Goal: Task Accomplishment & Management: Use online tool/utility

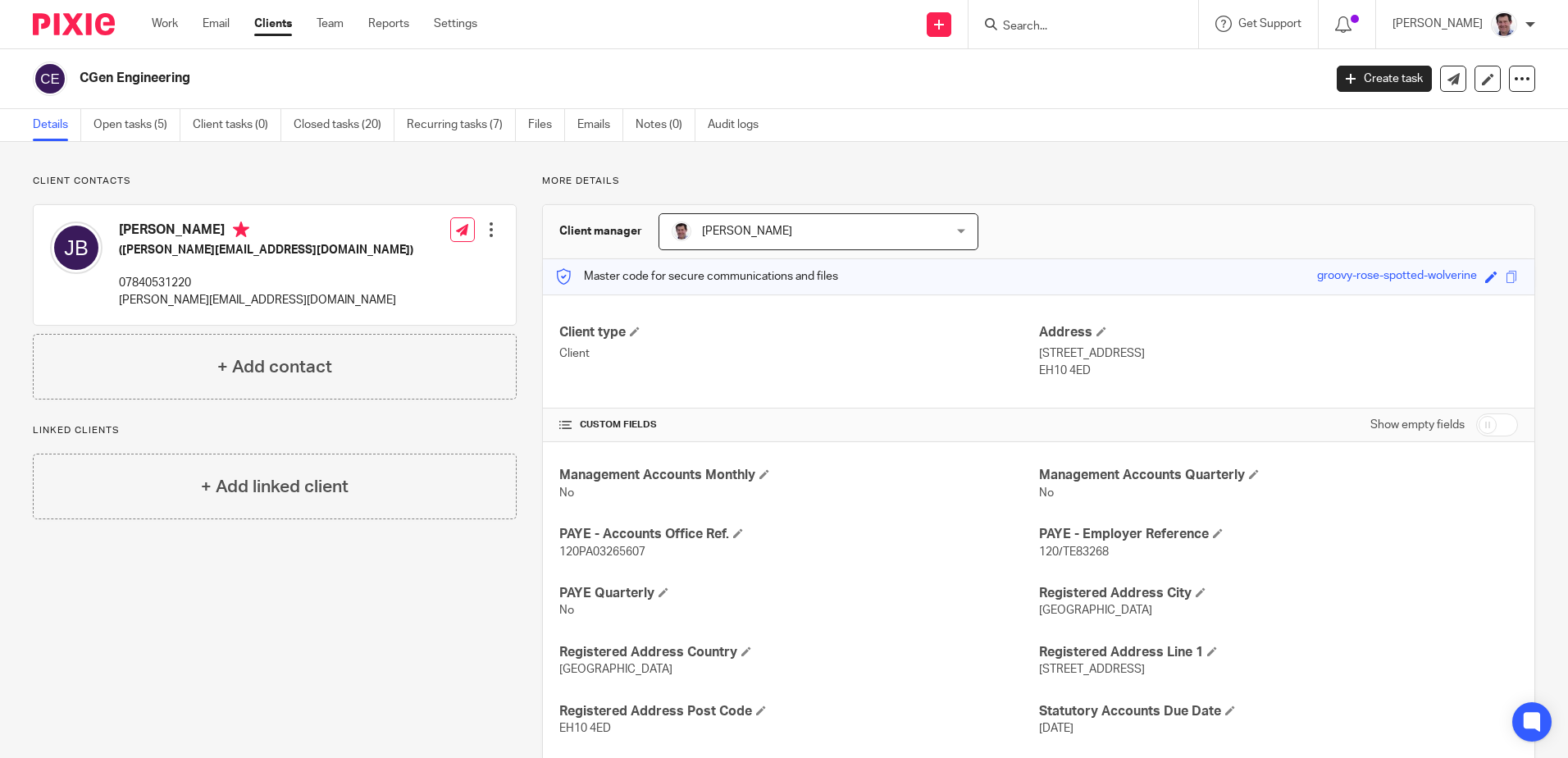
scroll to position [652, 0]
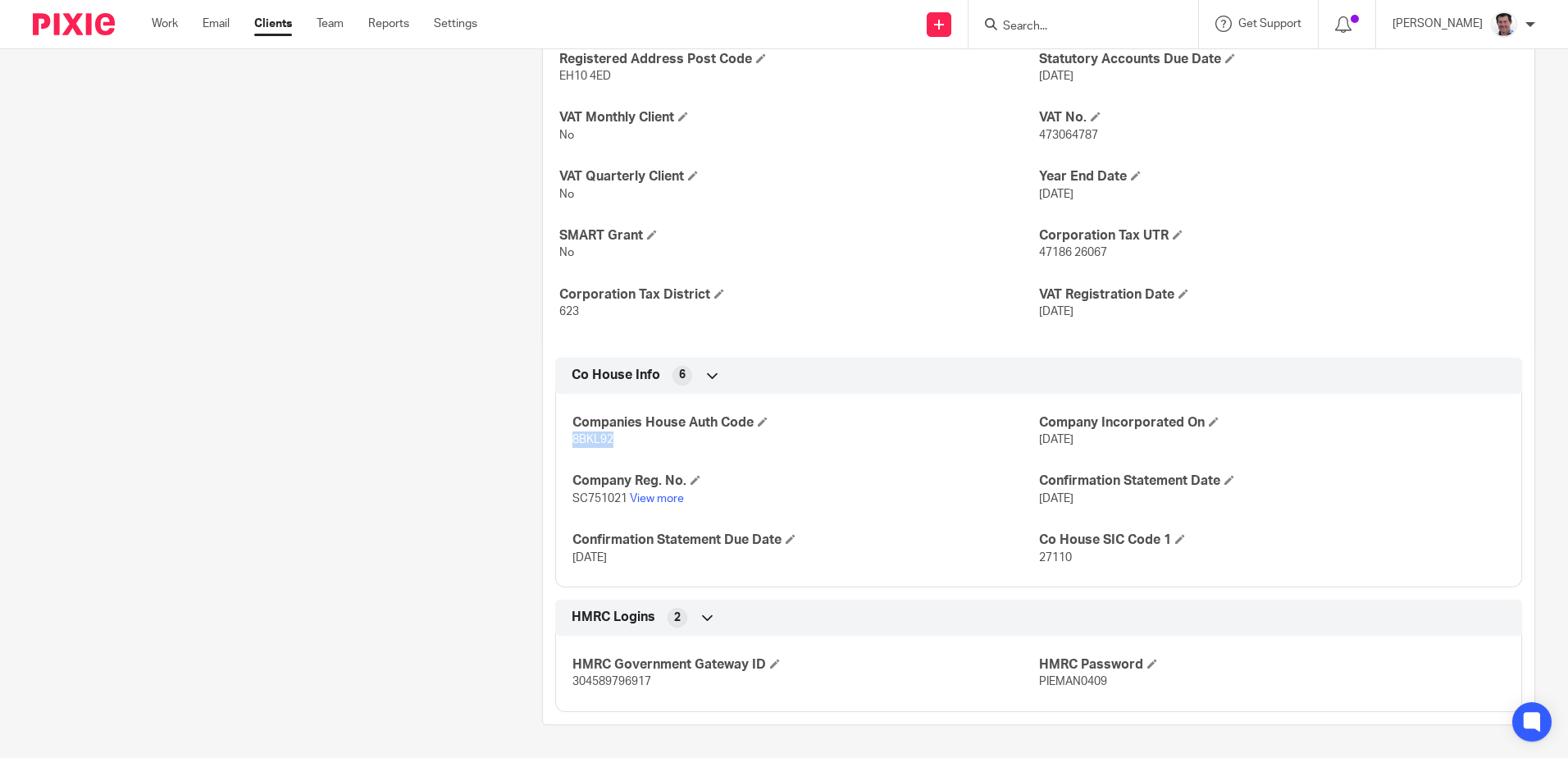
drag, startPoint x: 0, startPoint y: 0, endPoint x: 281, endPoint y: 27, distance: 282.3
click at [281, 27] on link "Clients" at bounding box center [273, 23] width 37 height 16
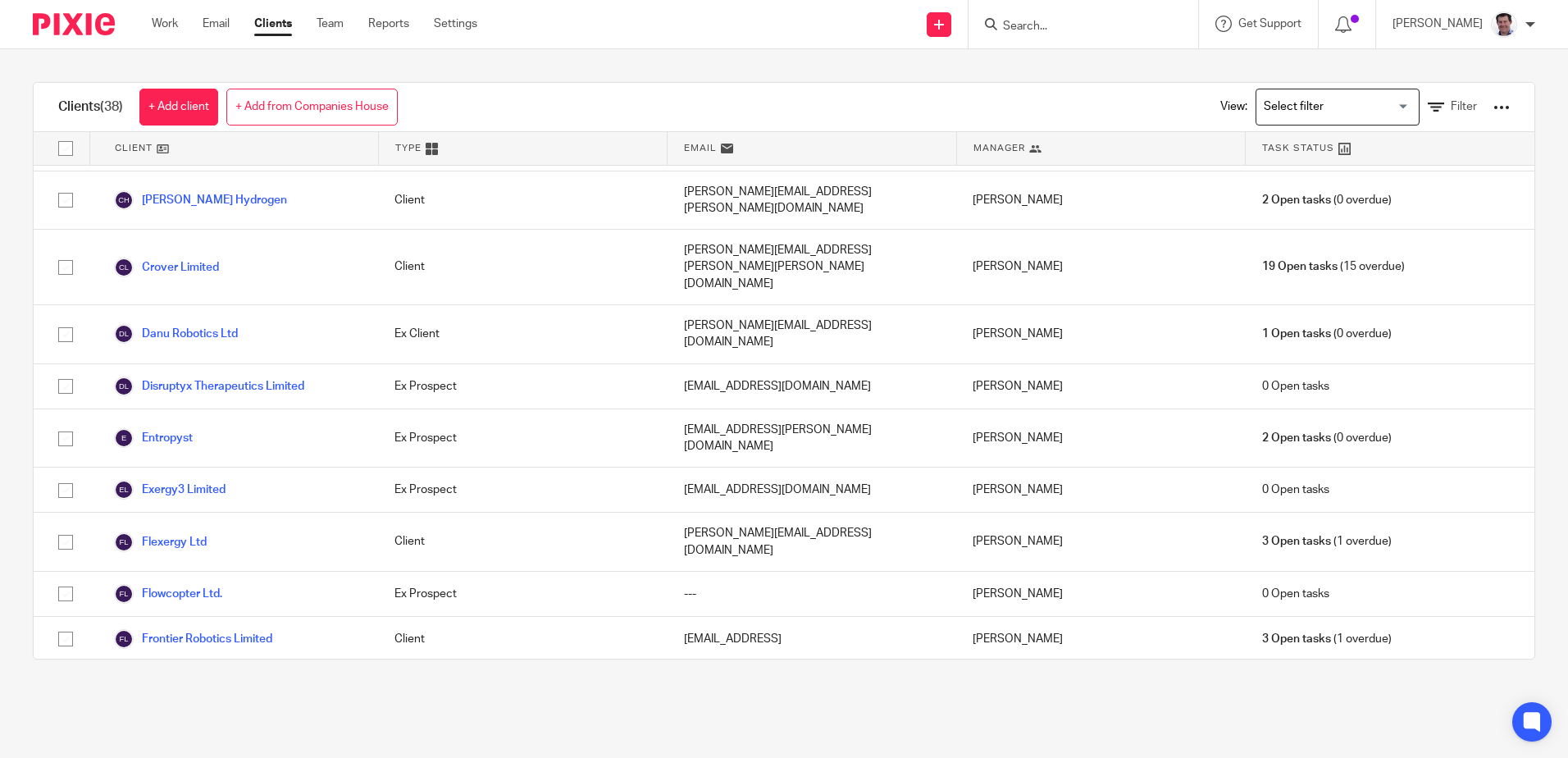
scroll to position [737, 0]
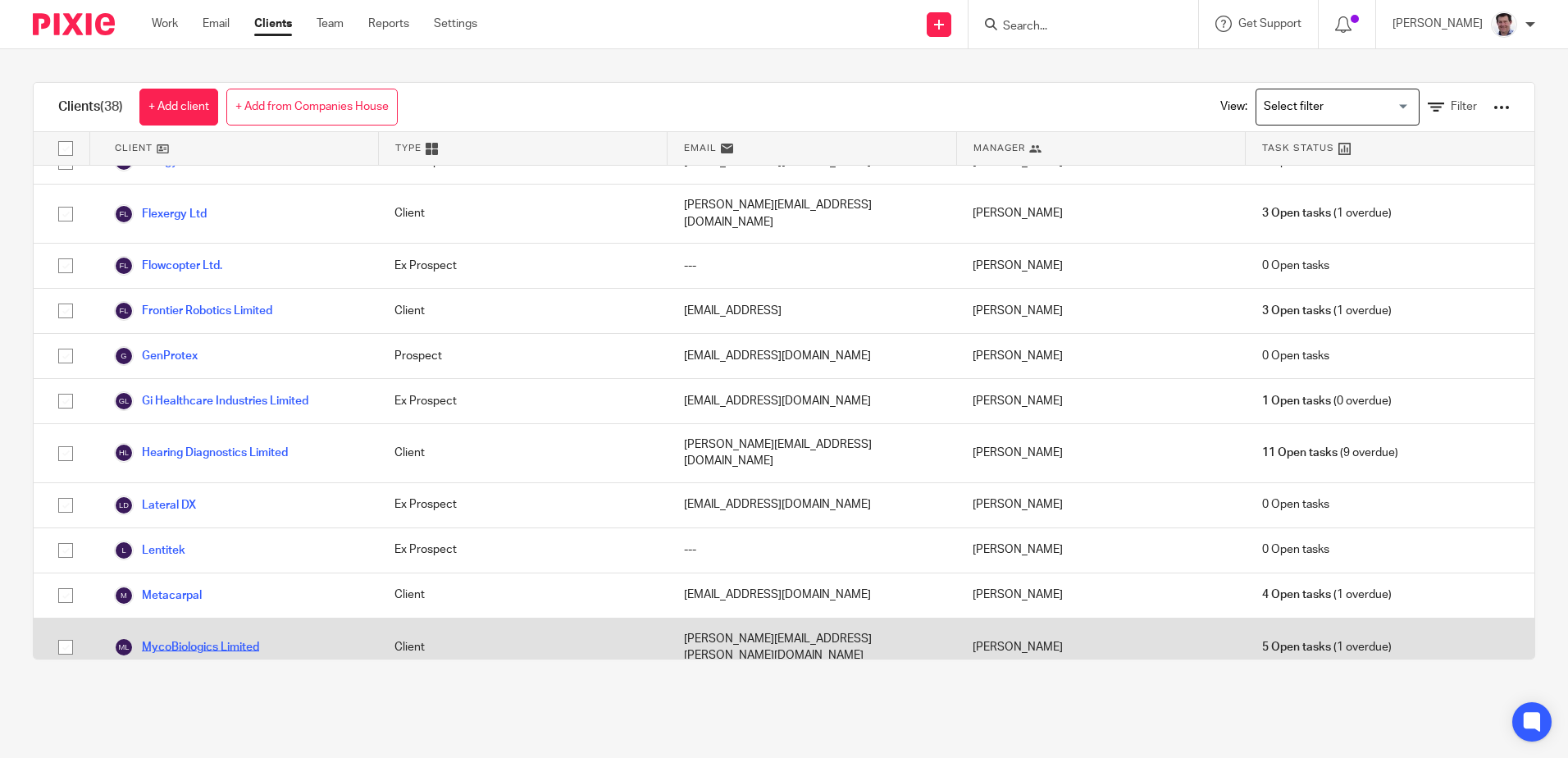
click at [174, 637] on link "MycoBiologics Limited" at bounding box center [186, 647] width 145 height 20
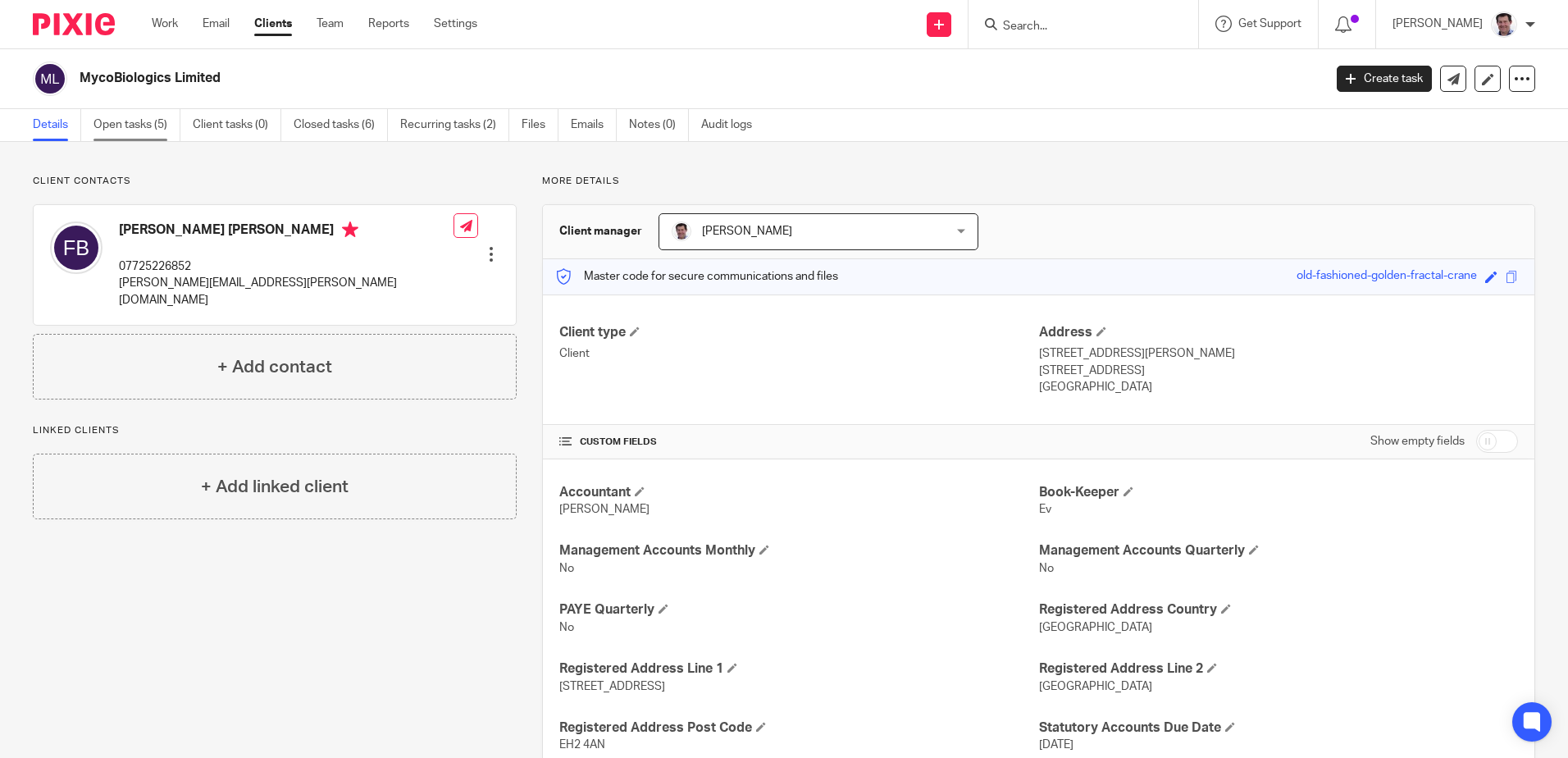
click at [117, 122] on link "Open tasks (5)" at bounding box center [136, 125] width 87 height 32
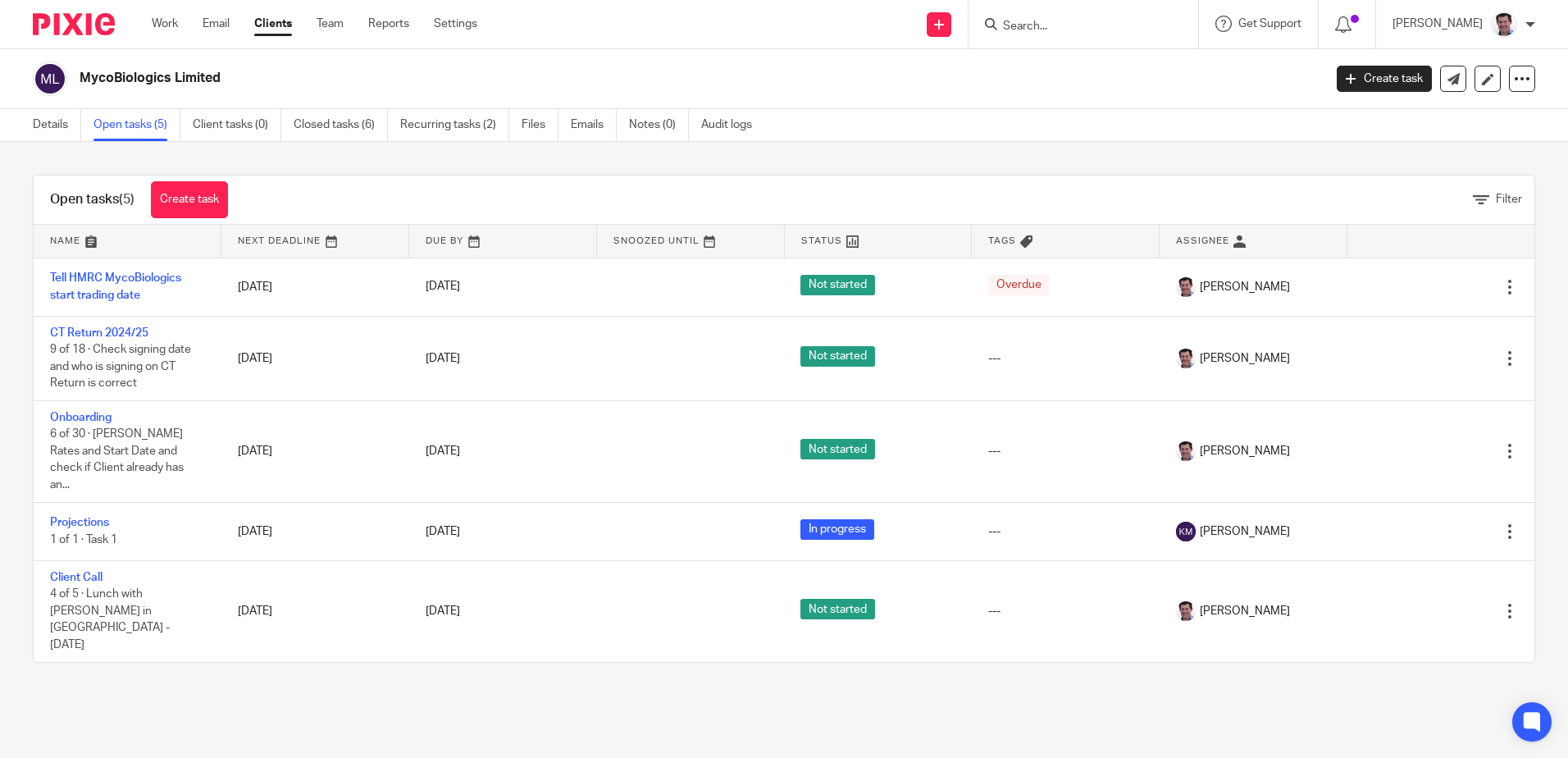
click at [289, 25] on link "Clients" at bounding box center [273, 23] width 37 height 16
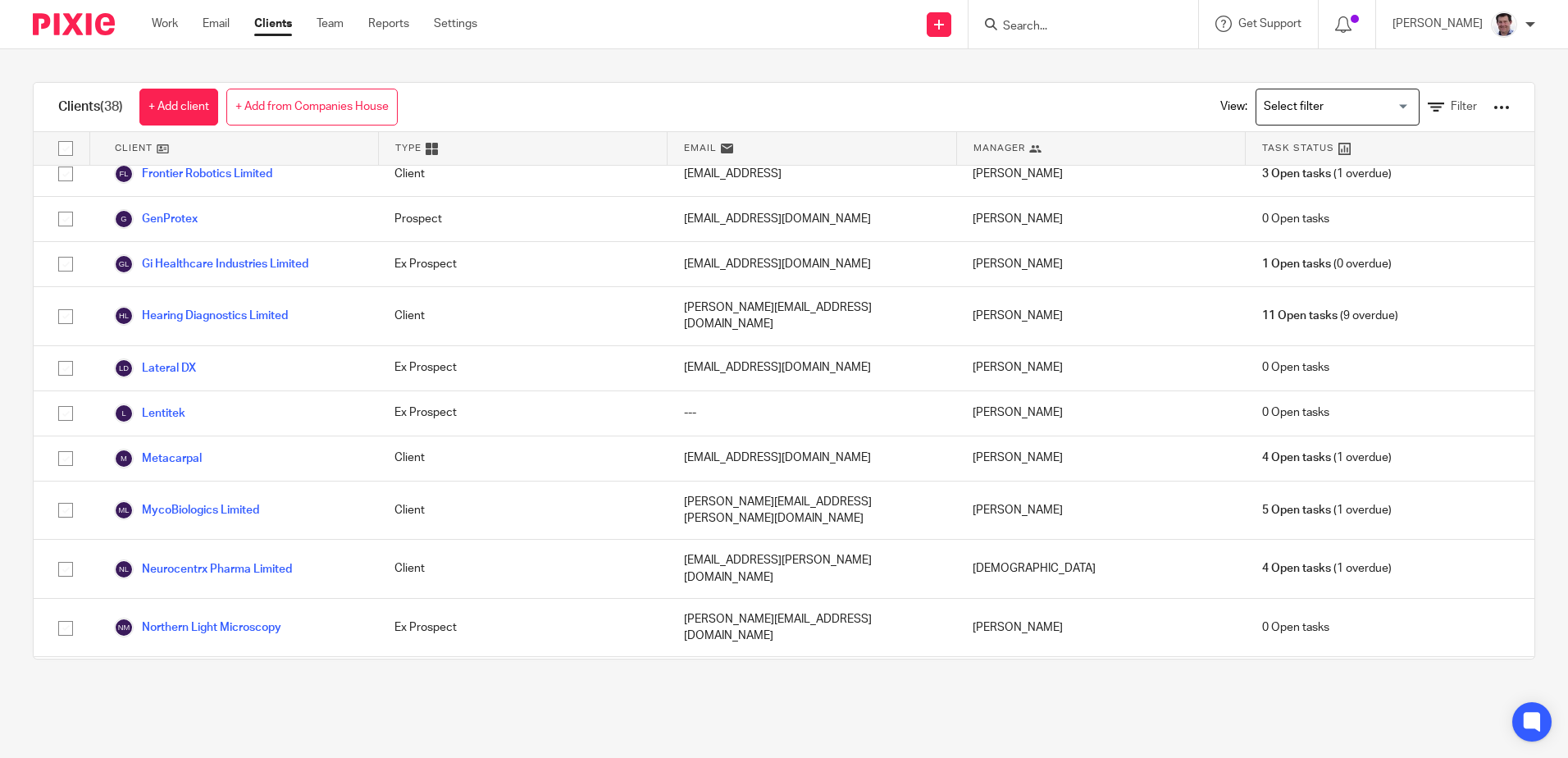
scroll to position [902, 0]
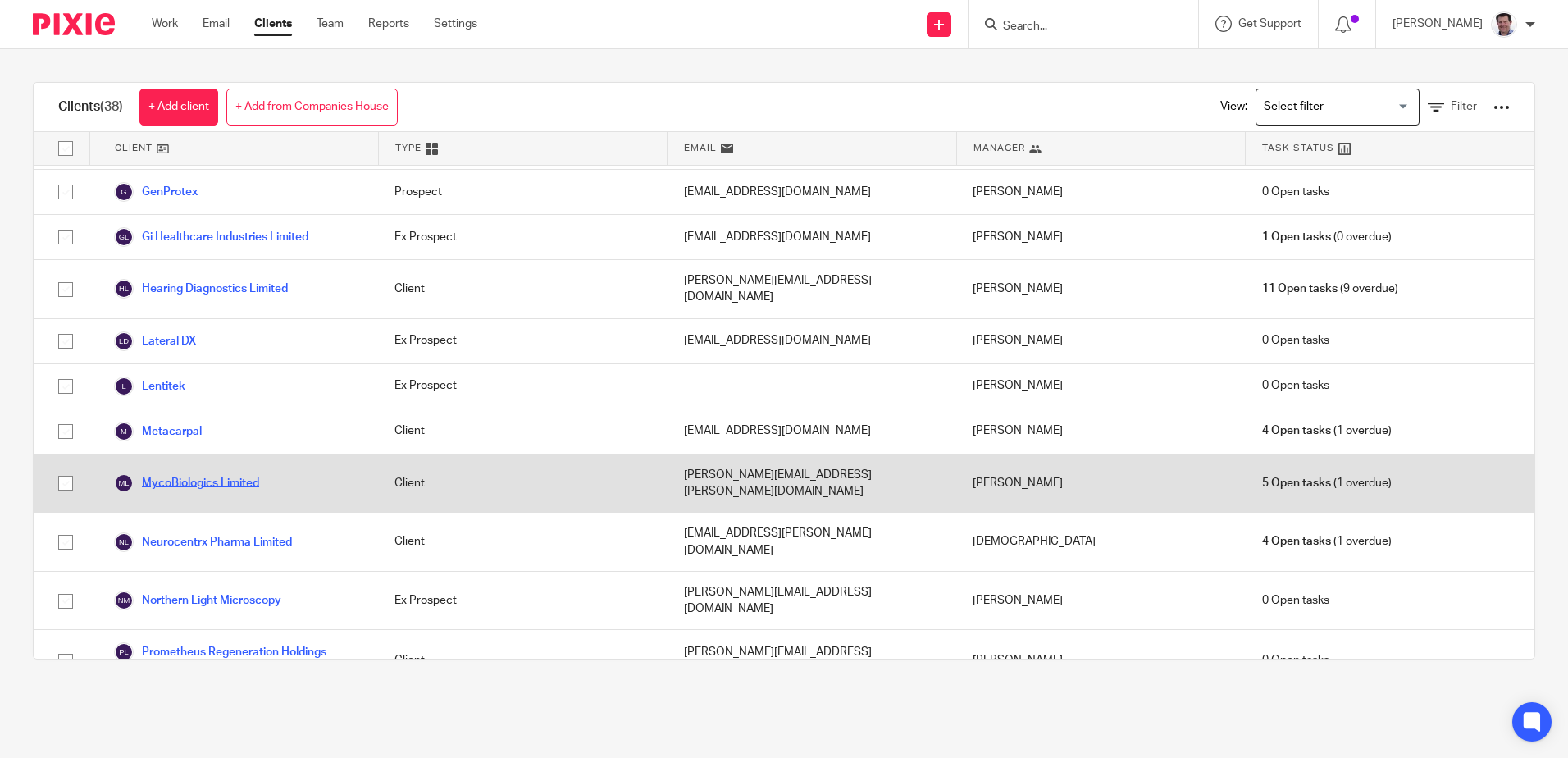
click at [173, 473] on link "MycoBiologics Limited" at bounding box center [186, 482] width 145 height 20
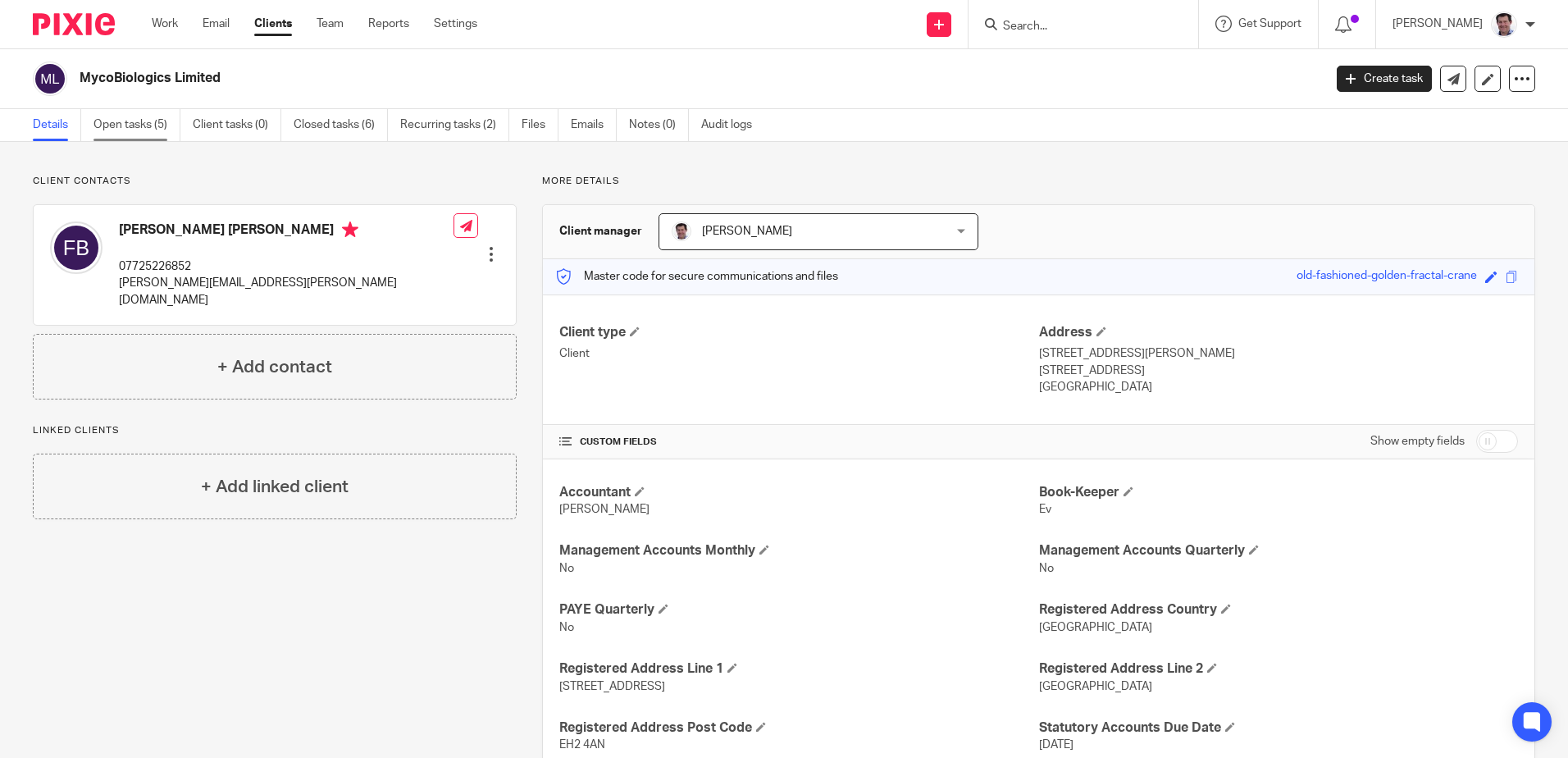
click at [128, 120] on link "Open tasks (5)" at bounding box center [136, 125] width 87 height 32
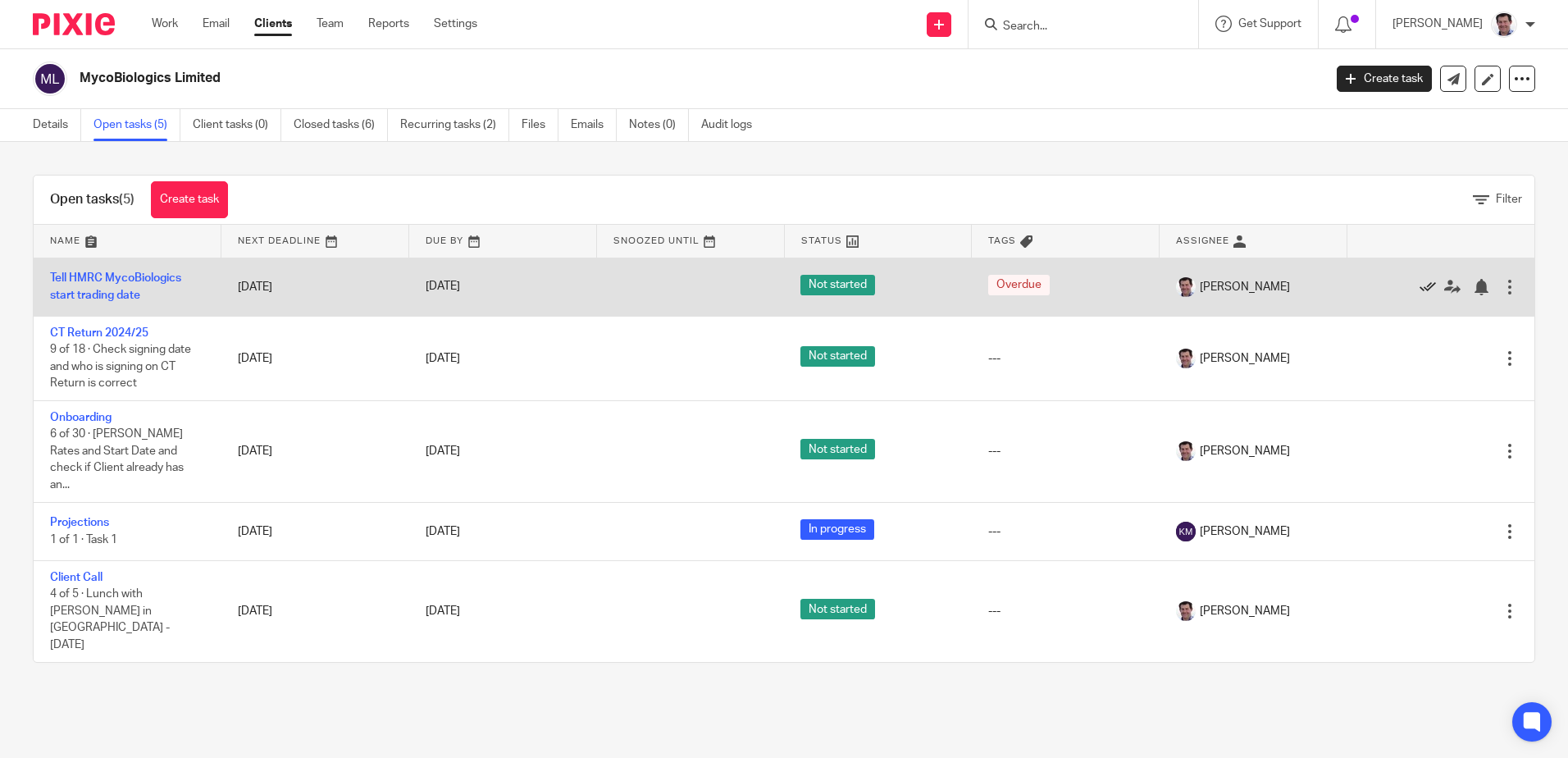
click at [1419, 284] on icon at bounding box center [1427, 287] width 16 height 16
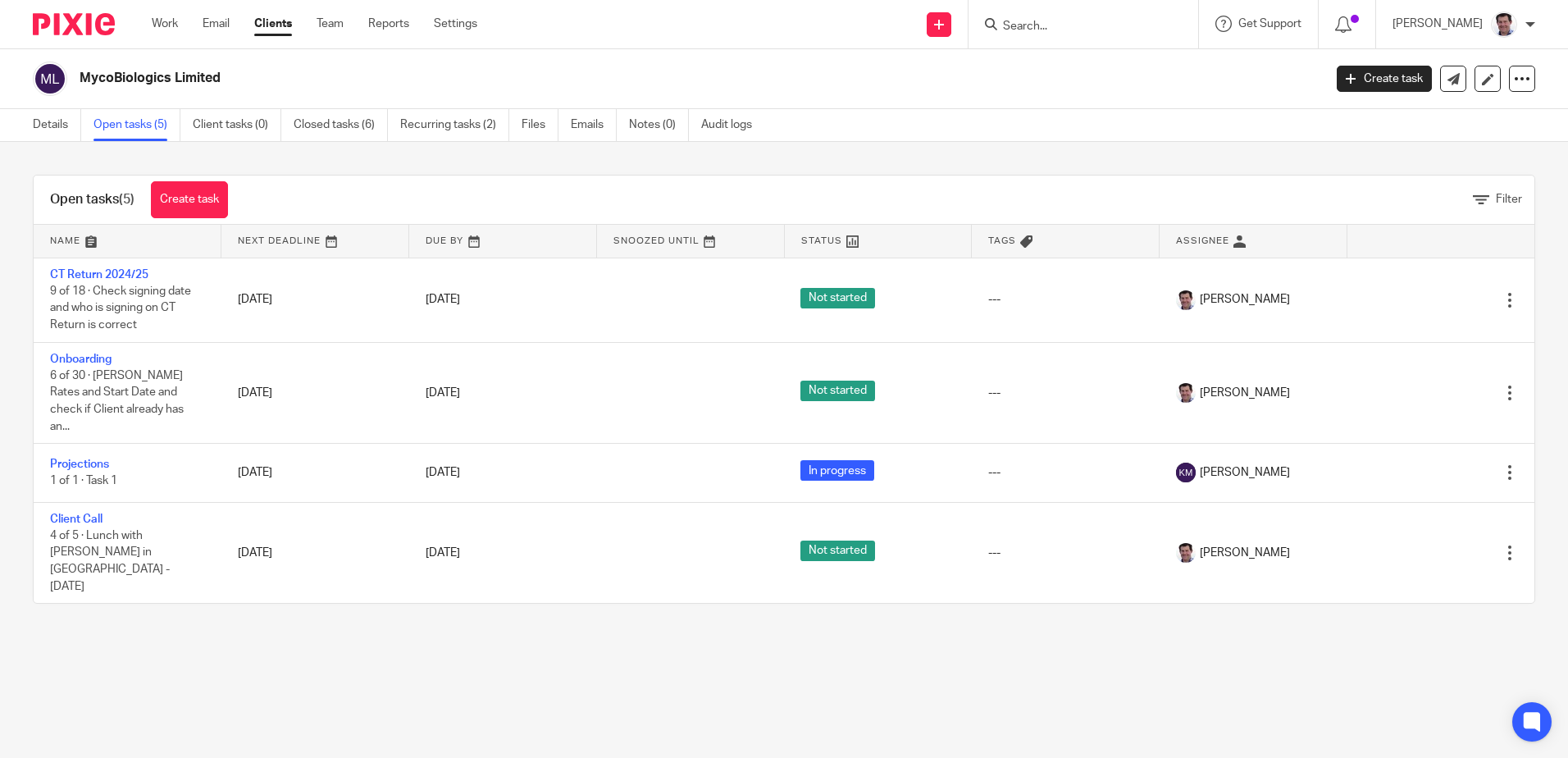
click at [276, 31] on link "Clients" at bounding box center [273, 23] width 37 height 16
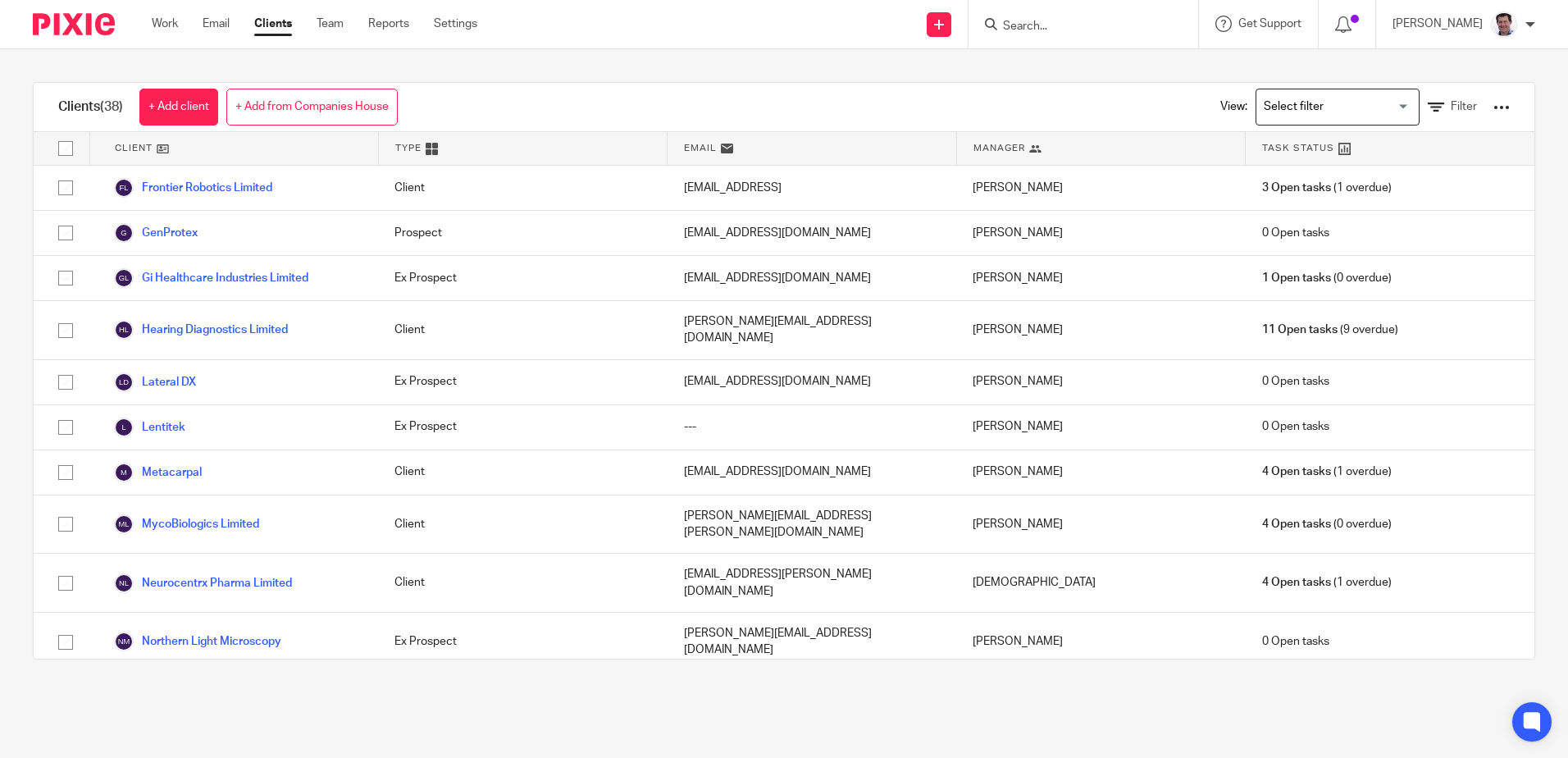
scroll to position [984, 0]
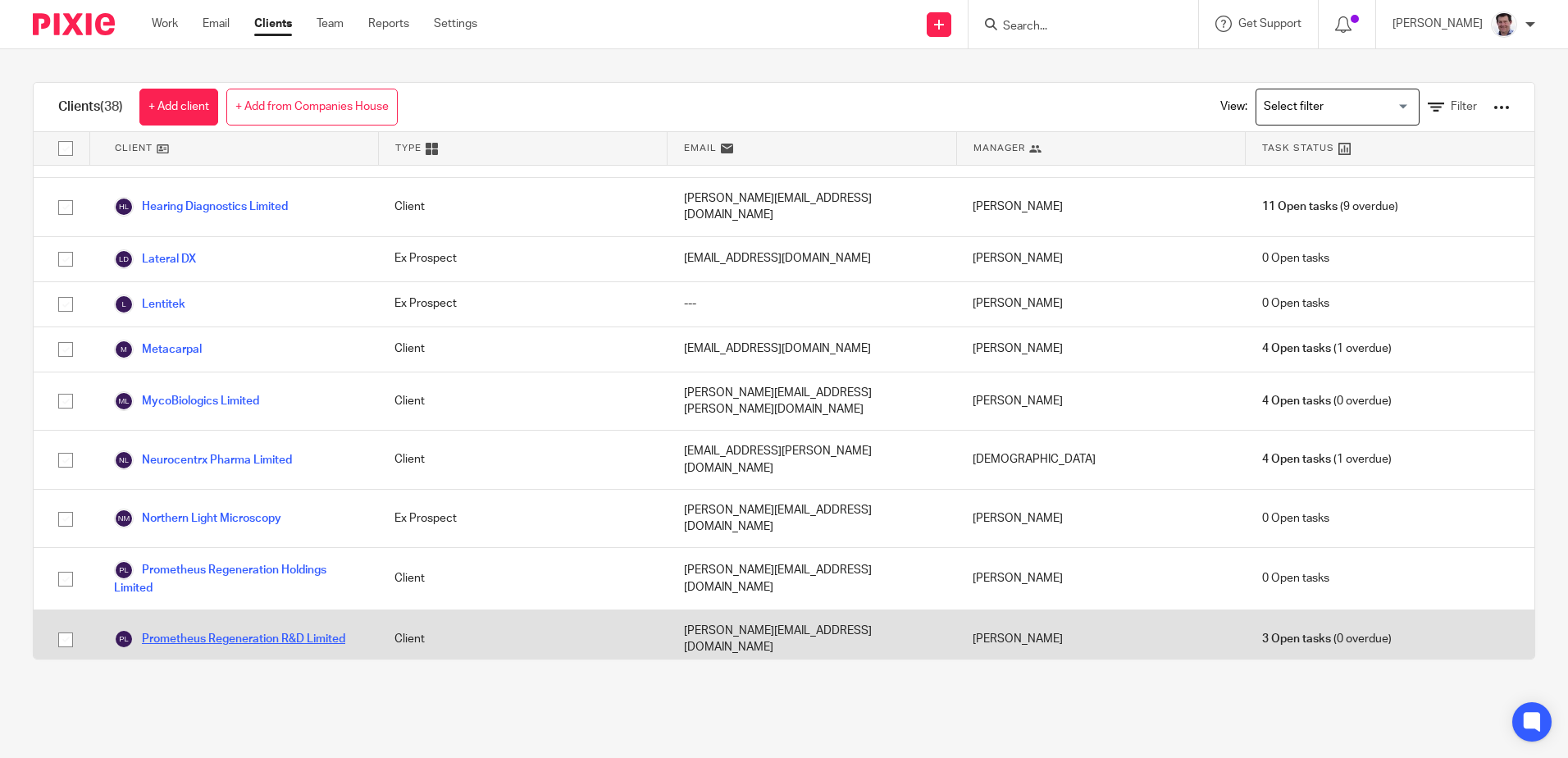
click at [221, 629] on link "Prometheus Regeneration R&D Limited" at bounding box center [229, 639] width 231 height 20
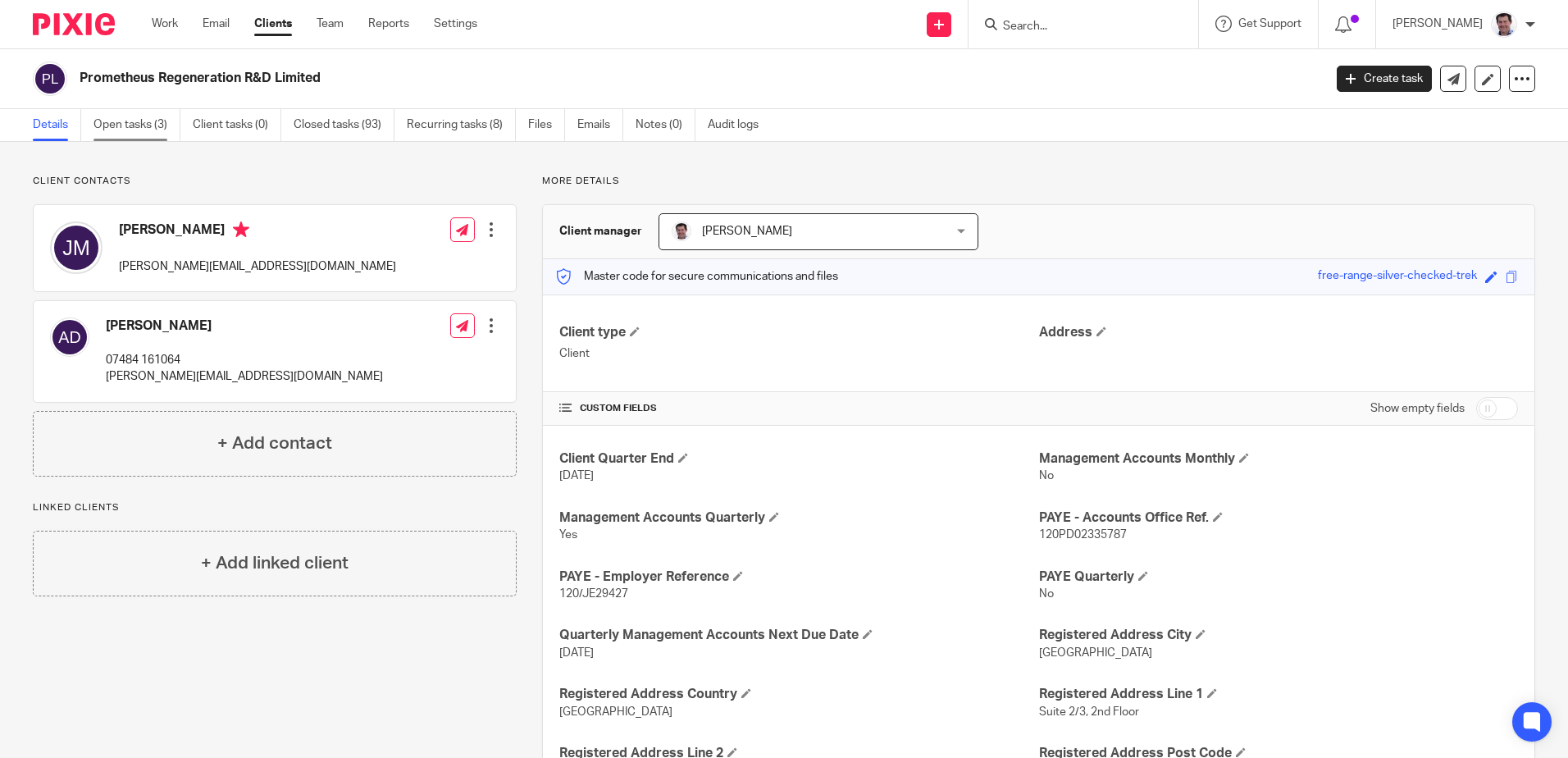
click at [127, 119] on link "Open tasks (3)" at bounding box center [136, 125] width 87 height 32
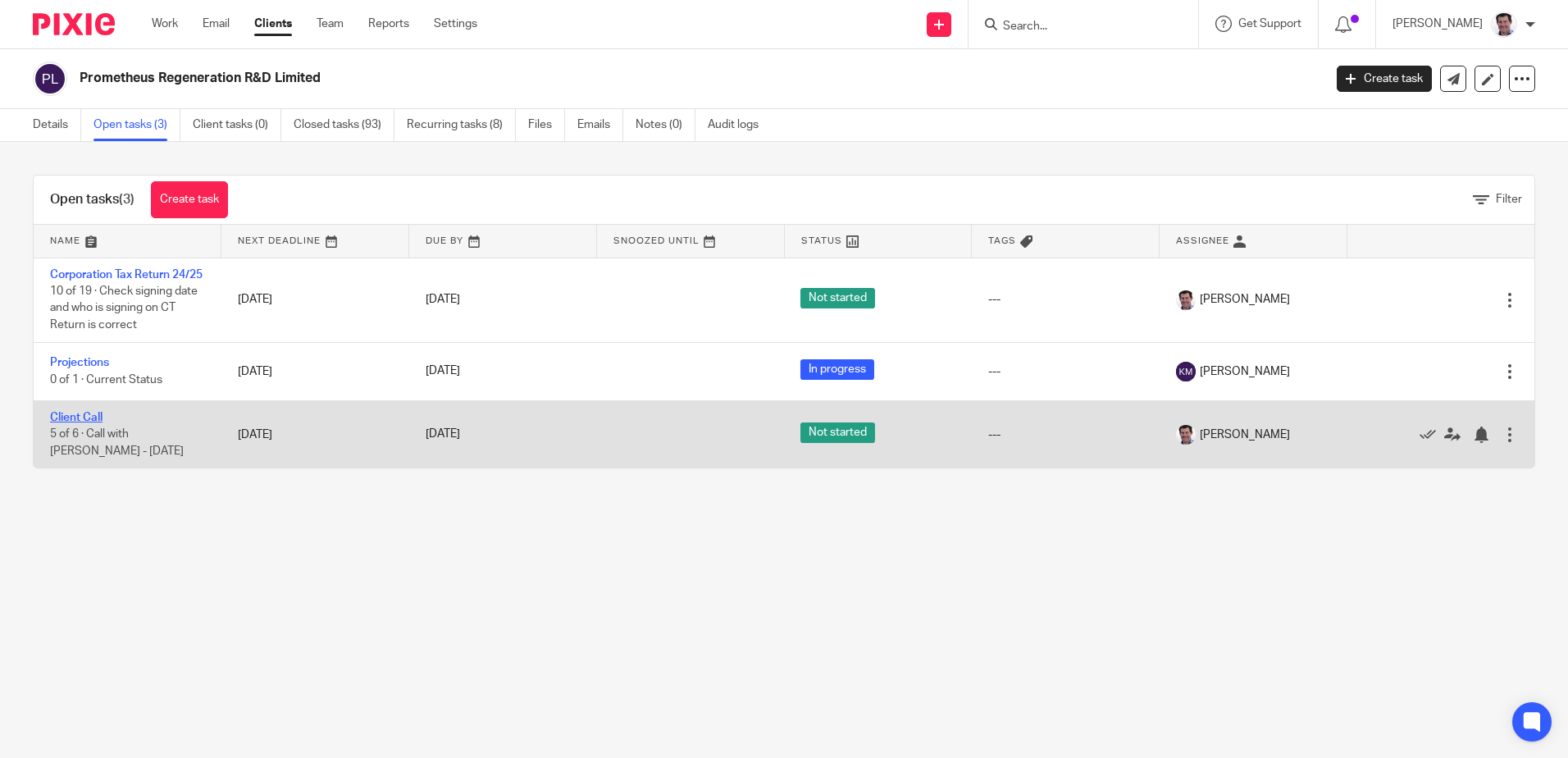
click at [75, 423] on link "Client Call" at bounding box center [76, 417] width 53 height 12
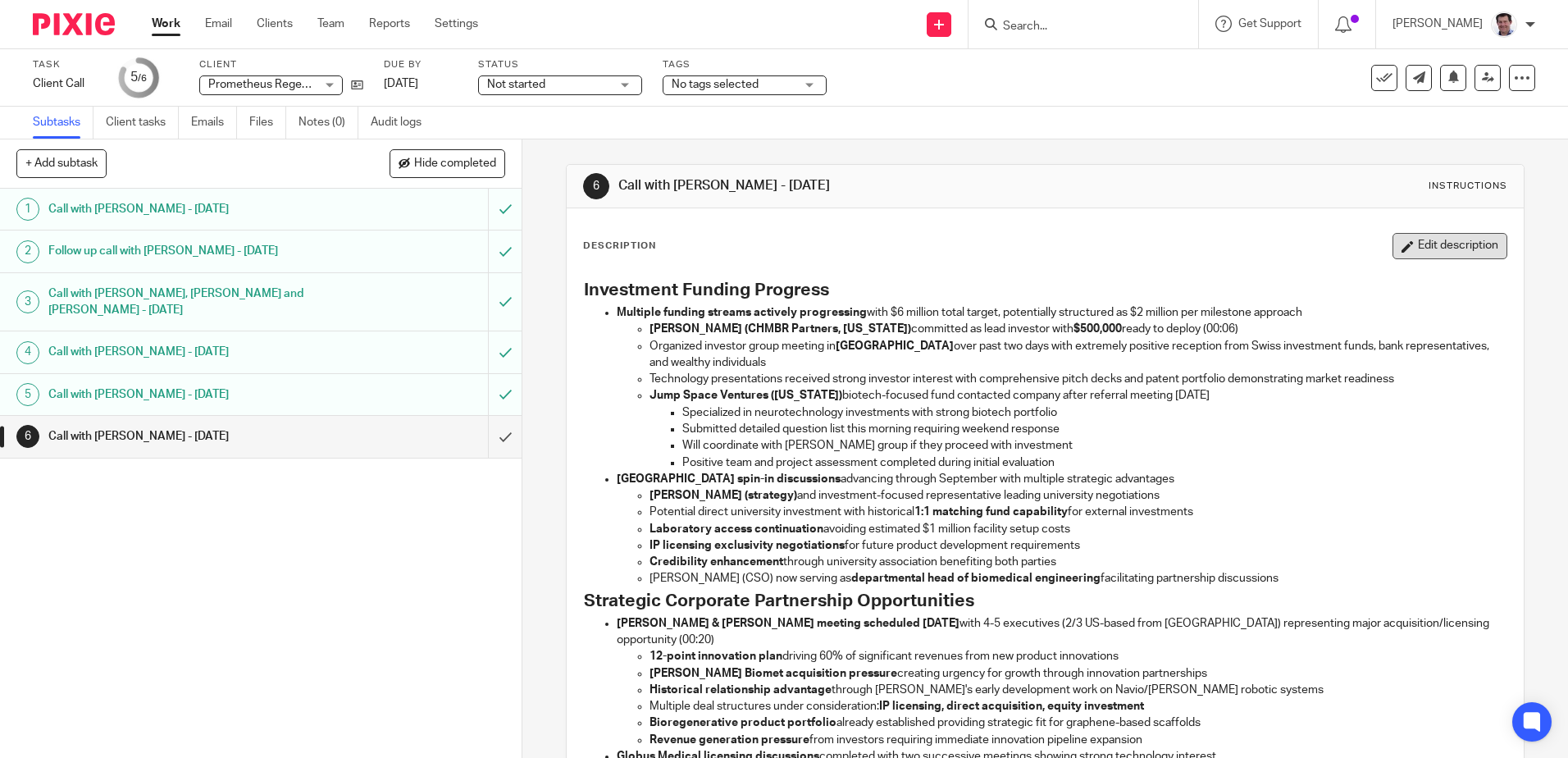
click at [1406, 249] on button "Edit description" at bounding box center [1449, 245] width 115 height 26
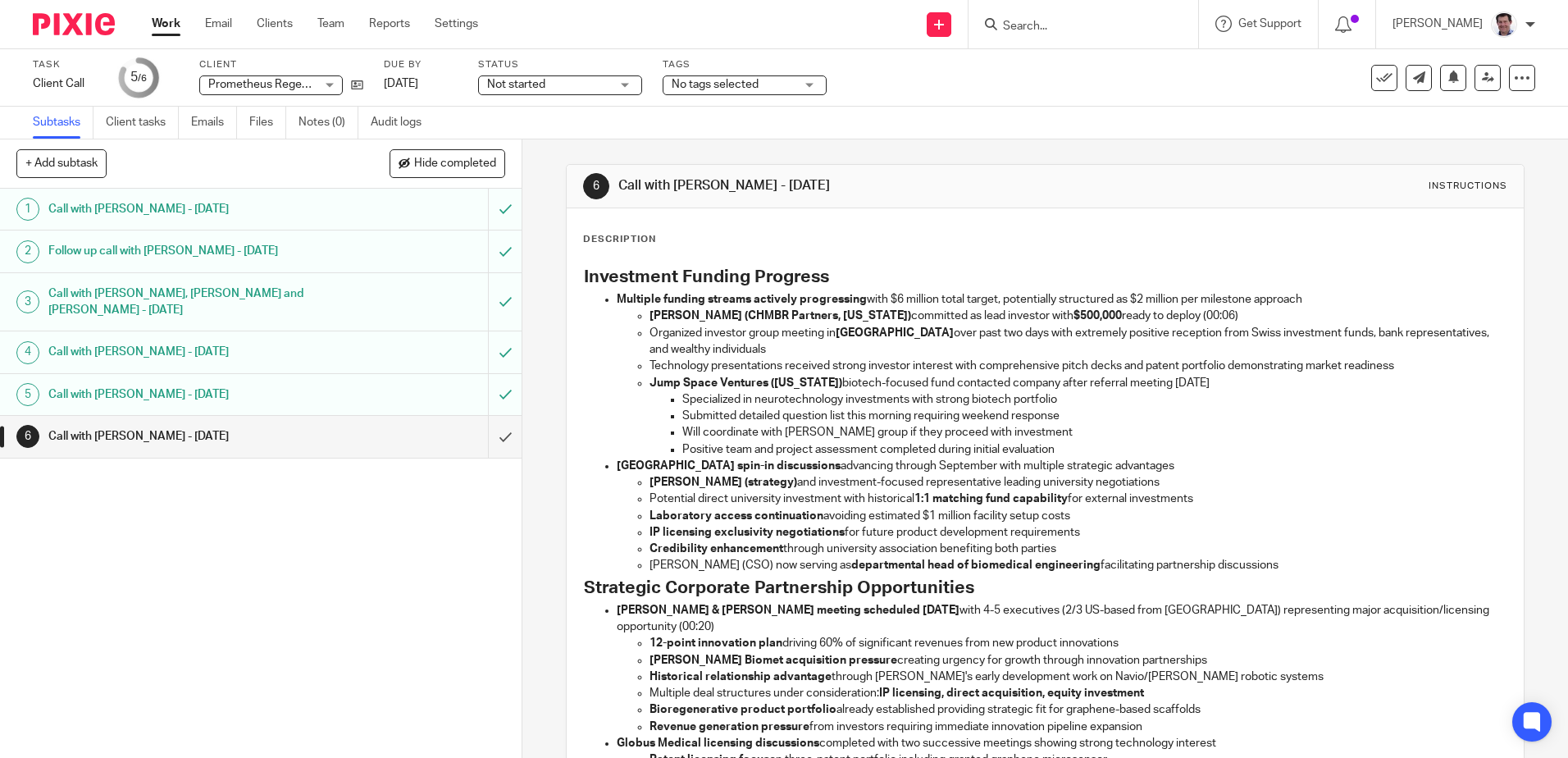
click at [937, 299] on p "Multiple funding streams actively progressing with $6 million total target, pot…" at bounding box center [1060, 299] width 889 height 16
click at [679, 571] on p "[PERSON_NAME] (CSO) now serving as departmental head of biomedical engineering …" at bounding box center [1077, 564] width 856 height 16
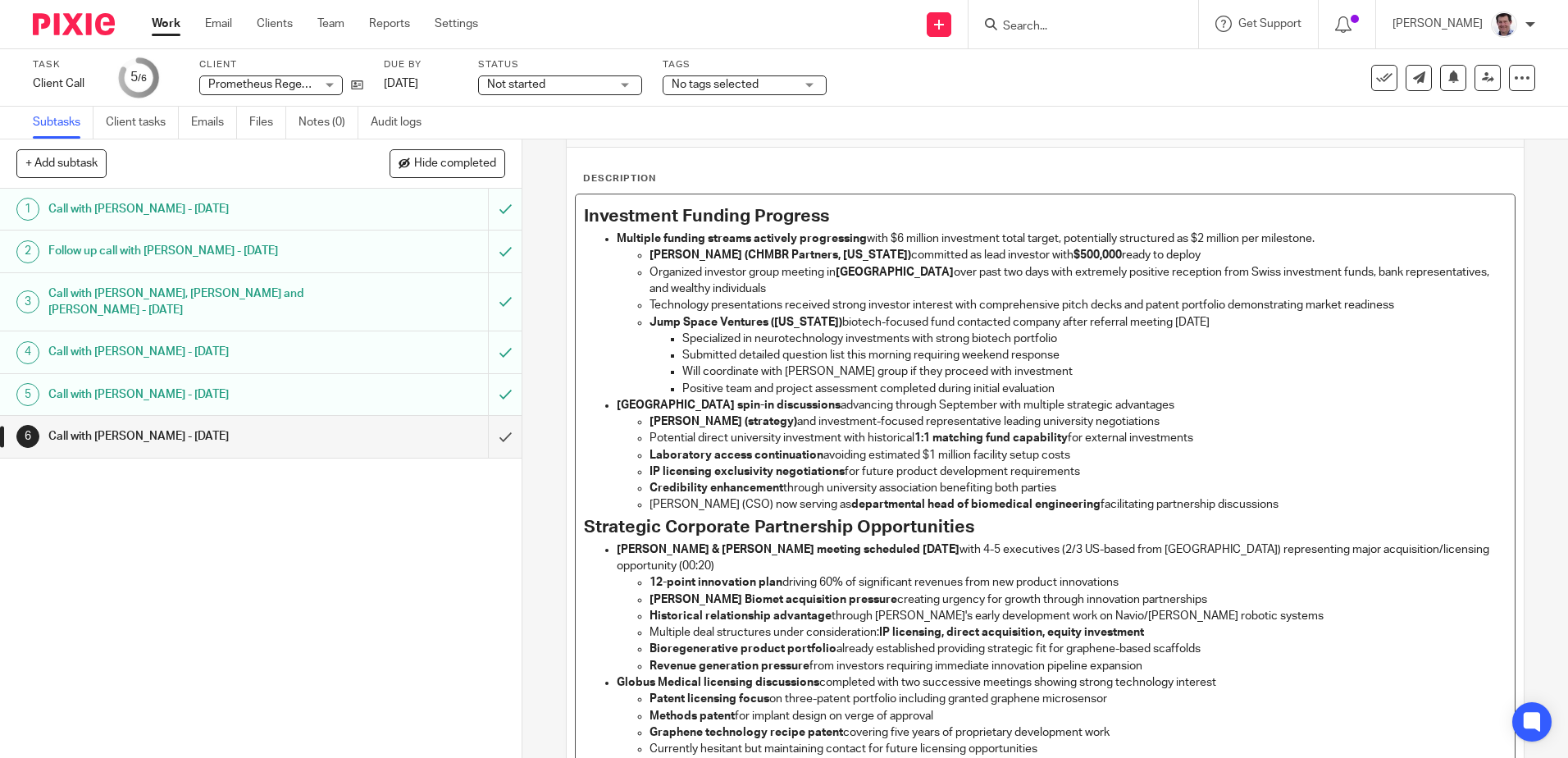
scroll to position [164, 0]
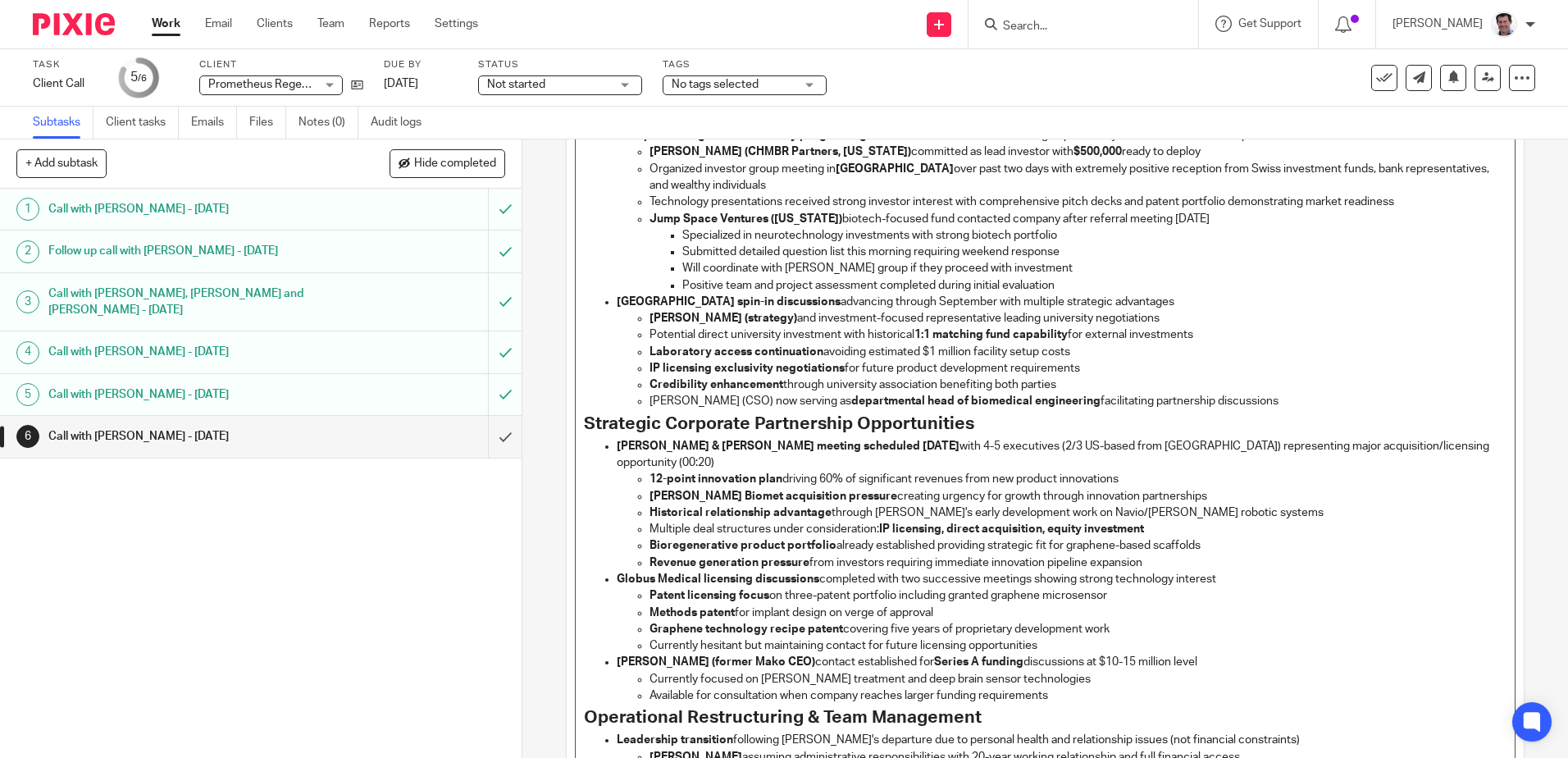
click at [1447, 446] on p "[PERSON_NAME] & [PERSON_NAME] meeting scheduled [DATE] with 4-5 executives (2/3…" at bounding box center [1060, 455] width 889 height 34
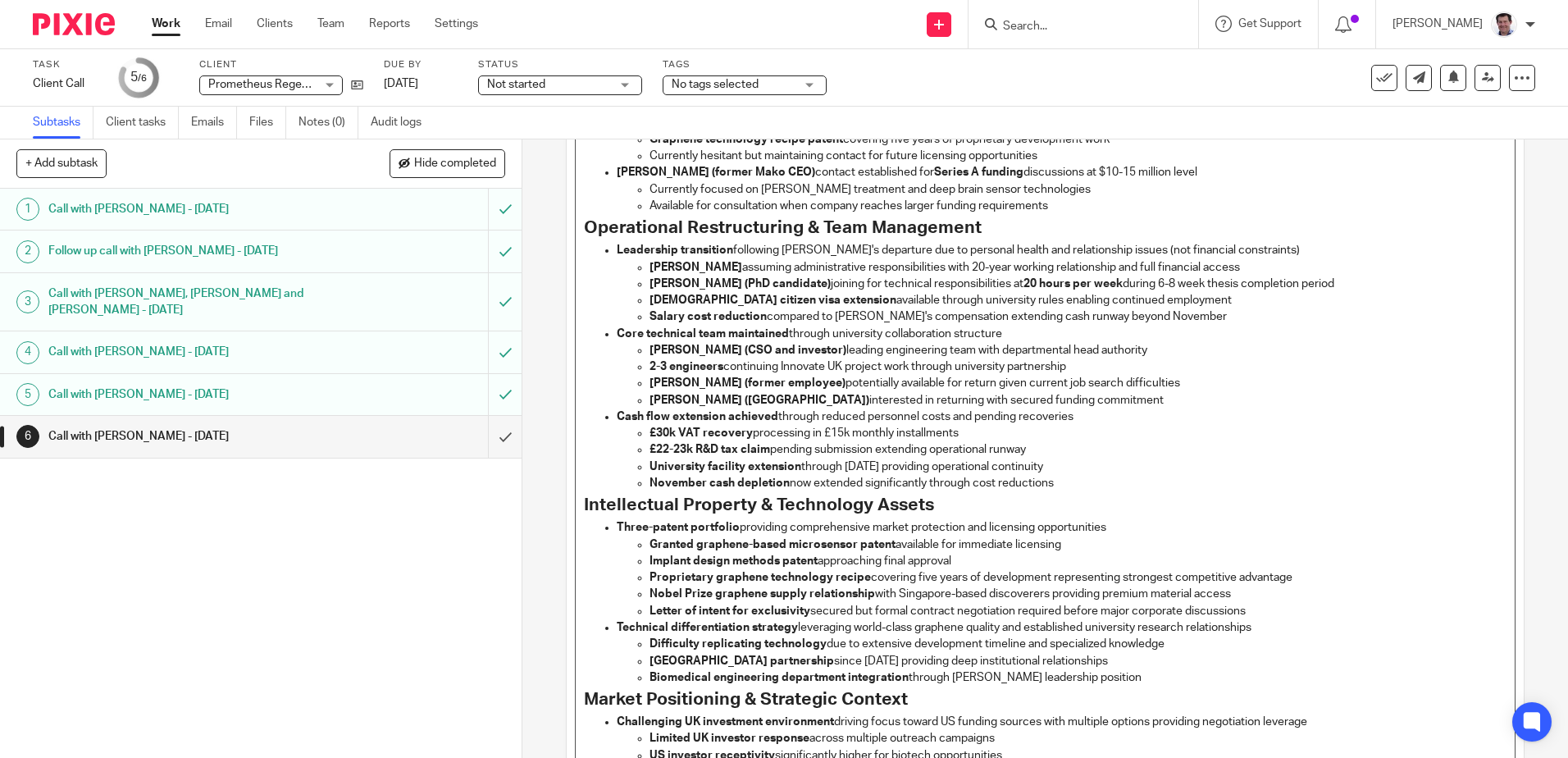
scroll to position [656, 0]
click at [1110, 257] on p "[PERSON_NAME] assuming administrative responsibilities with 20-year working rel…" at bounding box center [1077, 265] width 856 height 16
drag, startPoint x: 961, startPoint y: 249, endPoint x: 1116, endPoint y: 276, distance: 157.3
click at [962, 257] on p "[PERSON_NAME] assuming administrative responsibilities with 20-year working rel…" at bounding box center [1077, 265] width 856 height 16
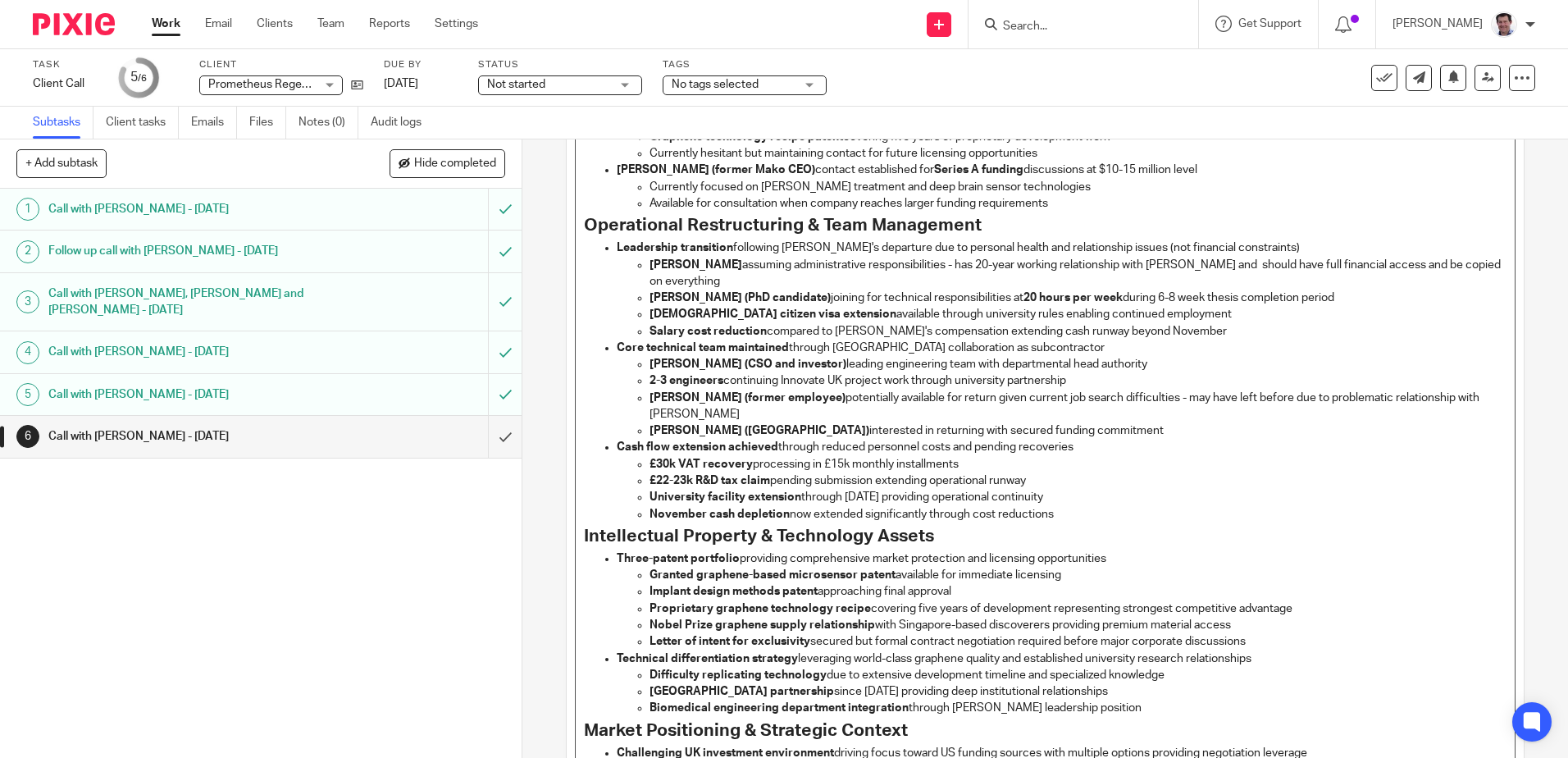
click at [706, 424] on strong "[PERSON_NAME] ([GEOGRAPHIC_DATA])" at bounding box center [759, 430] width 219 height 12
drag, startPoint x: 987, startPoint y: 391, endPoint x: 1036, endPoint y: 408, distance: 51.9
click at [990, 422] on p "[PERSON_NAME] ([GEOGRAPHIC_DATA]) interested in returning with secured funding …" at bounding box center [1077, 430] width 856 height 16
click at [984, 456] on p "£30k VAT recovery processing in £15k monthly installments" at bounding box center [1077, 464] width 856 height 16
click at [1060, 506] on p "November cash depletion now extended significantly through cost reductions" at bounding box center [1077, 514] width 856 height 16
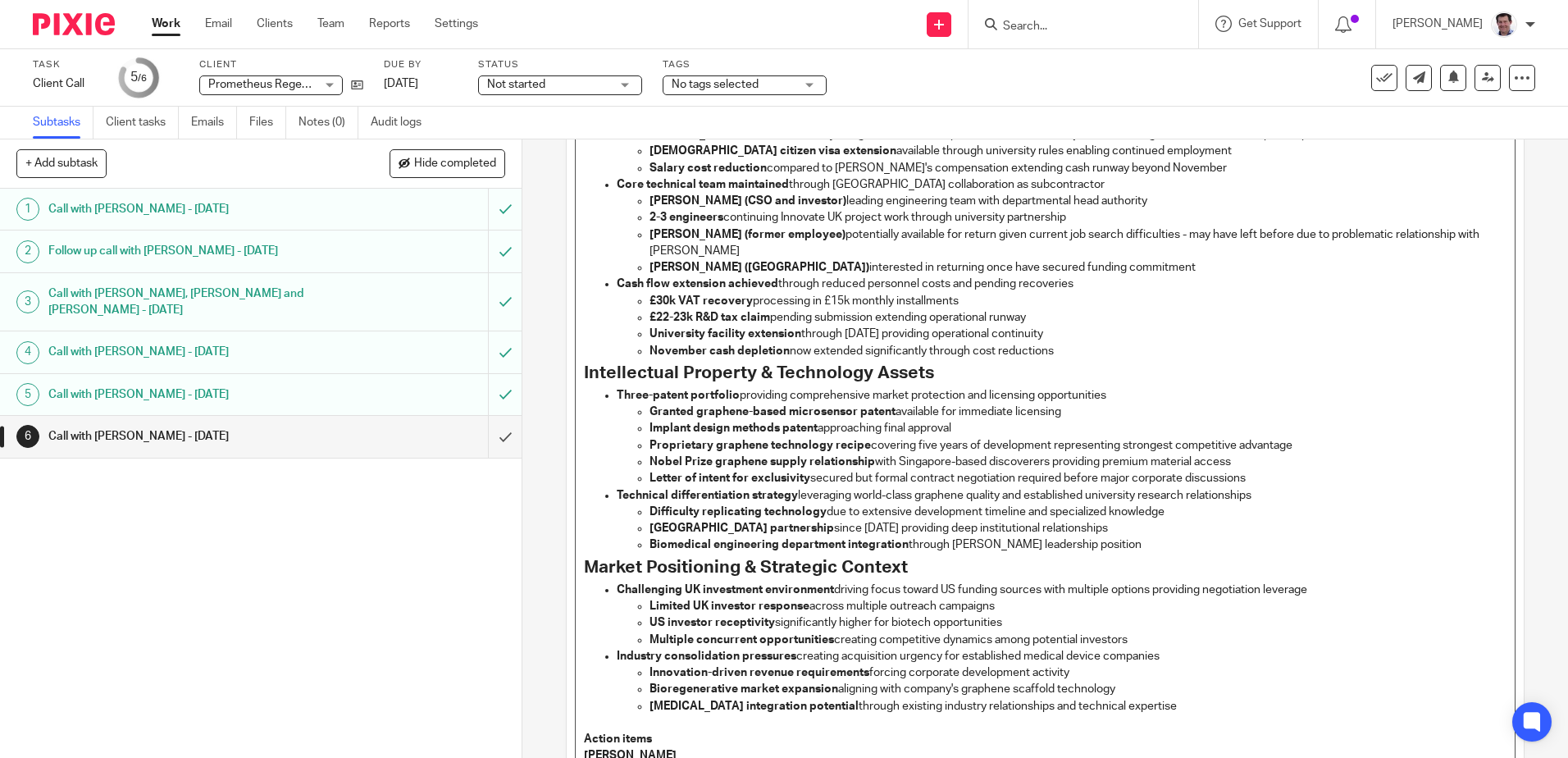
scroll to position [820, 0]
click at [779, 344] on strong "November cash depletion" at bounding box center [719, 350] width 140 height 12
click at [781, 344] on strong "November cash depletion" at bounding box center [719, 350] width 140 height 12
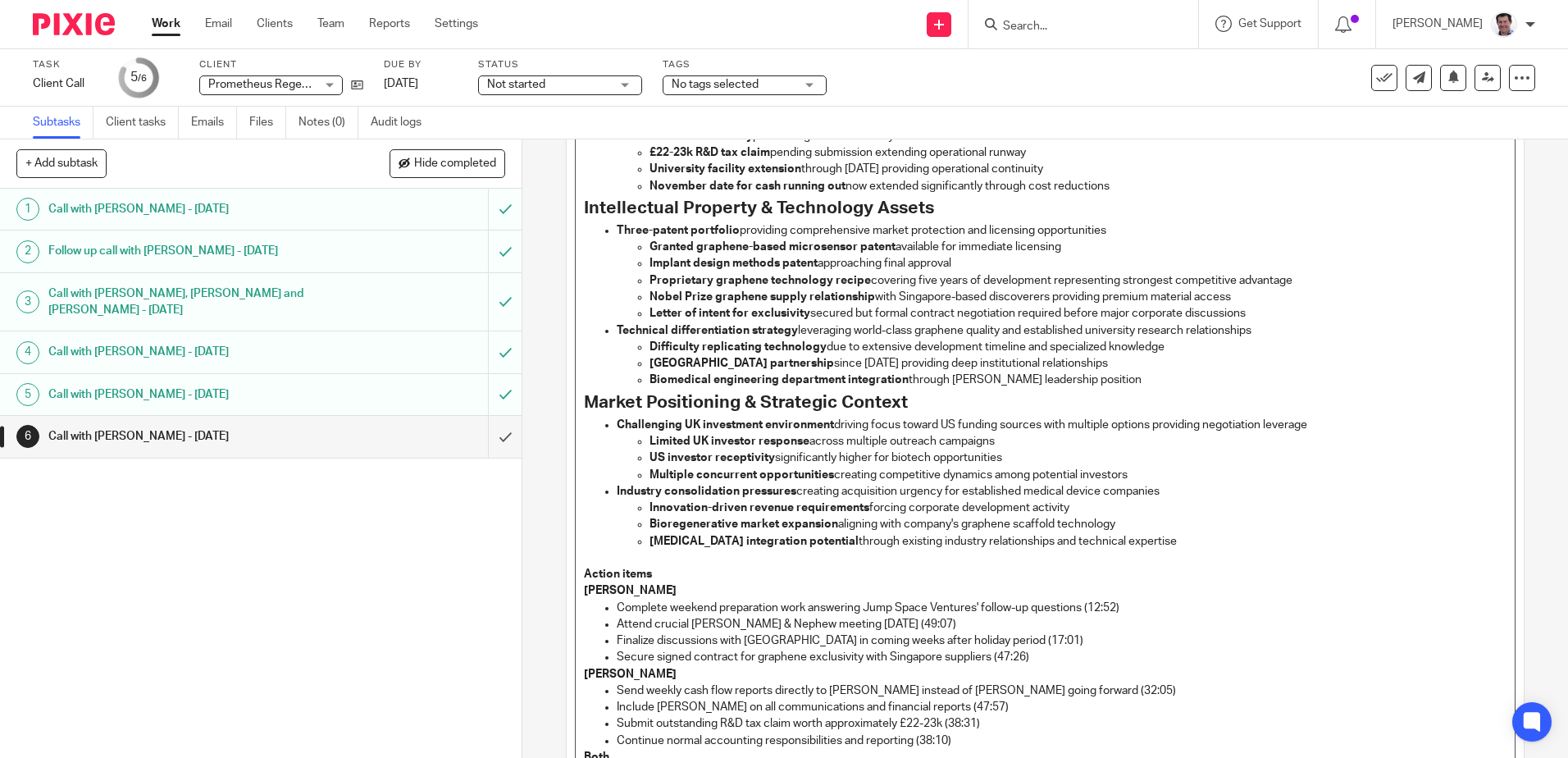
click at [986, 371] on p "Biomedical engineering department integration through [PERSON_NAME] leadership …" at bounding box center [1077, 379] width 856 height 16
click at [1125, 599] on p "Complete weekend preparation work answering Jump Space Ventures' follow-up ques…" at bounding box center [1060, 607] width 889 height 16
click at [913, 615] on p "Attend crucial [PERSON_NAME] & Nephew meeting [DATE] (49:07)" at bounding box center [1060, 623] width 889 height 16
click at [922, 615] on p "Attend crucial [PERSON_NAME] & Nephew meeting [DATE] (49:0)" at bounding box center [1060, 623] width 889 height 16
click at [1110, 632] on p "Finalize discussions with [GEOGRAPHIC_DATA] in coming weeks after holiday perio…" at bounding box center [1060, 640] width 889 height 16
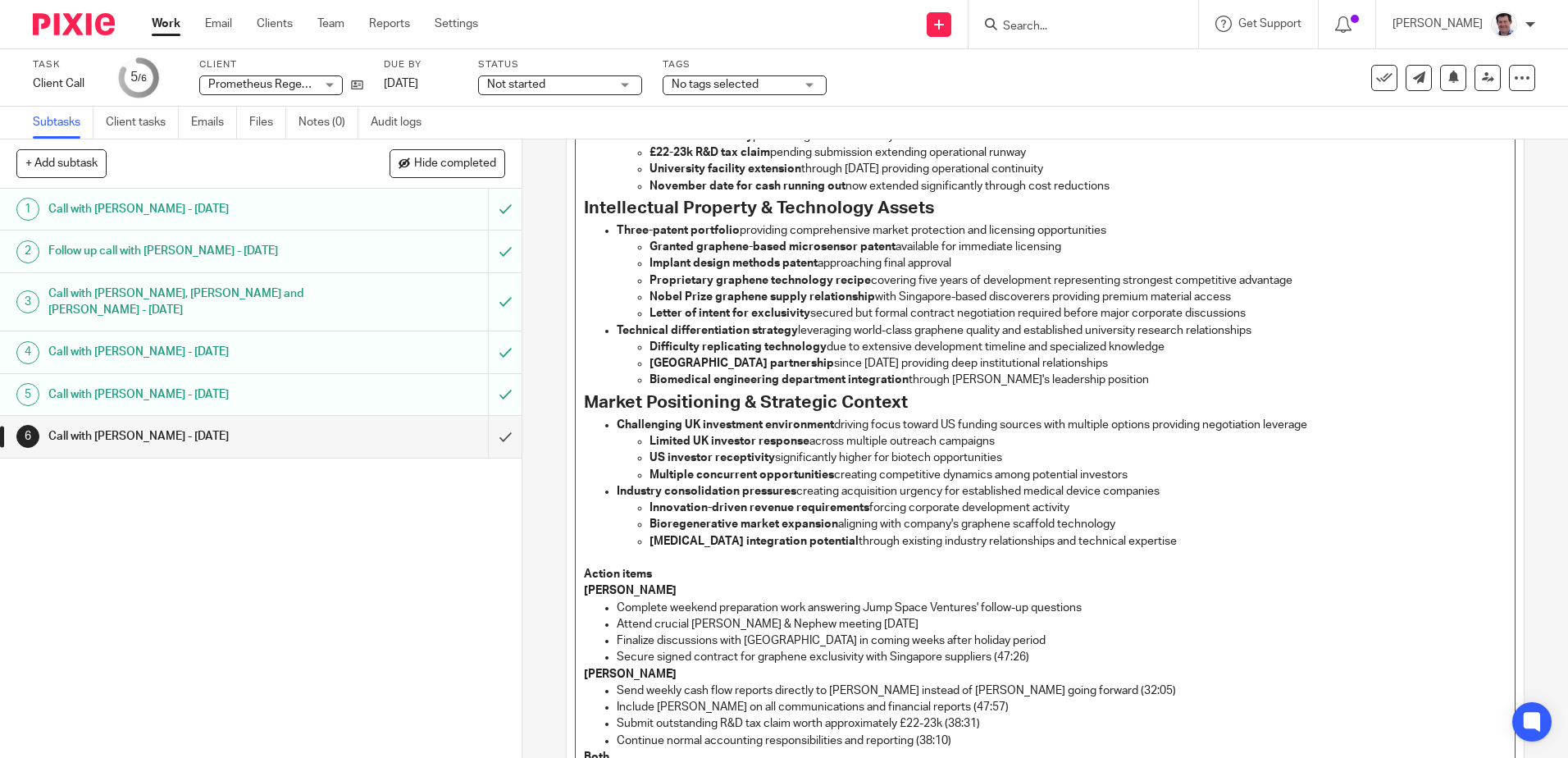
click at [1035, 648] on p "Secure signed contract for graphene exclusivity with Singapore suppliers (47:26)" at bounding box center [1060, 656] width 889 height 16
click at [1080, 682] on p "Send weekly cash flow reports directly to [PERSON_NAME] instead of [PERSON_NAME…" at bounding box center [1060, 690] width 889 height 16
click at [1001, 698] on p "Include [PERSON_NAME] on all communications and financial reports (47:57)" at bounding box center [1060, 706] width 889 height 16
click at [986, 715] on p "Submit outstanding R&D tax claim worth approximately £22-23k (38:31)" at bounding box center [1060, 723] width 889 height 16
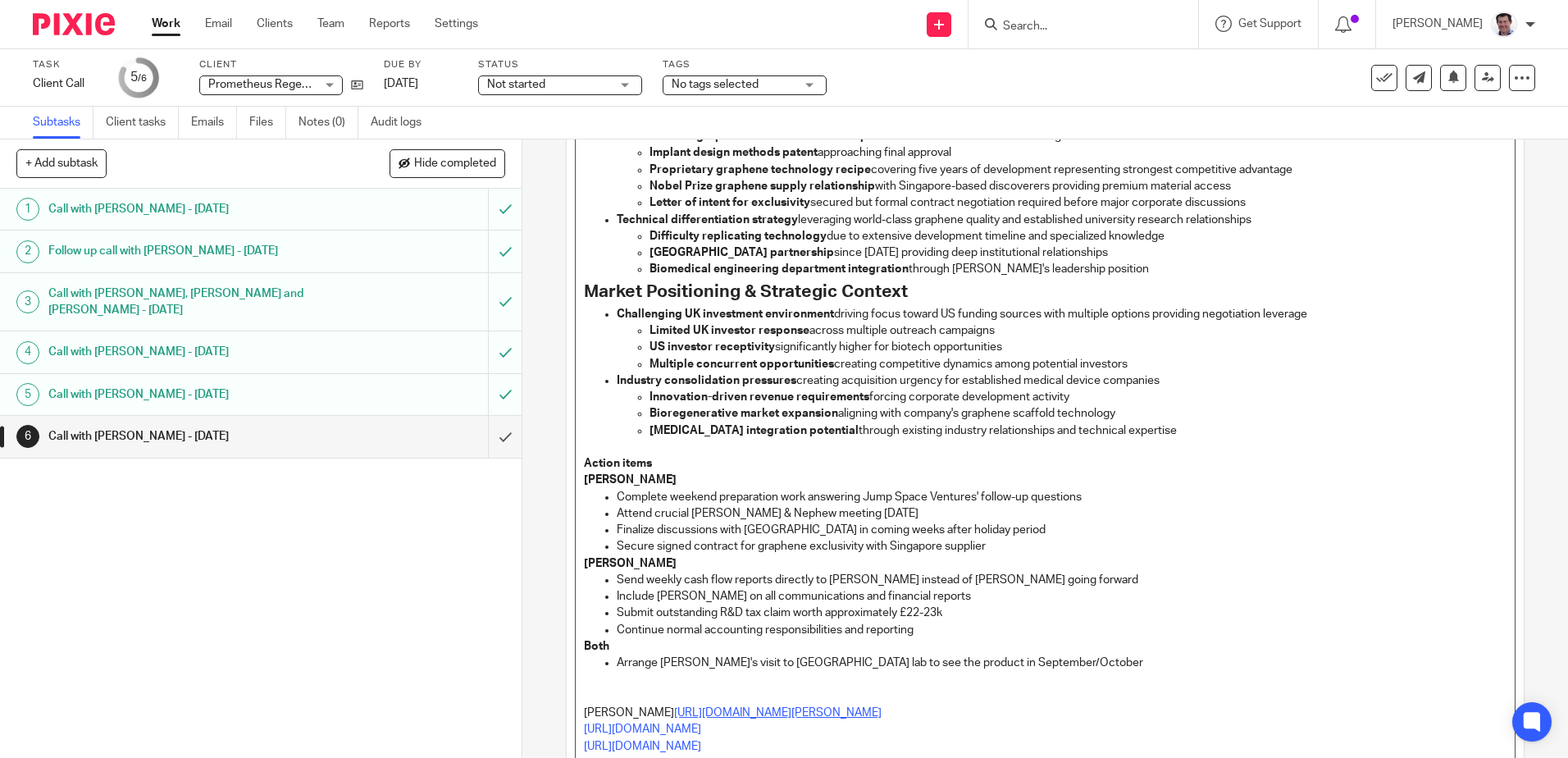
scroll to position [1208, 0]
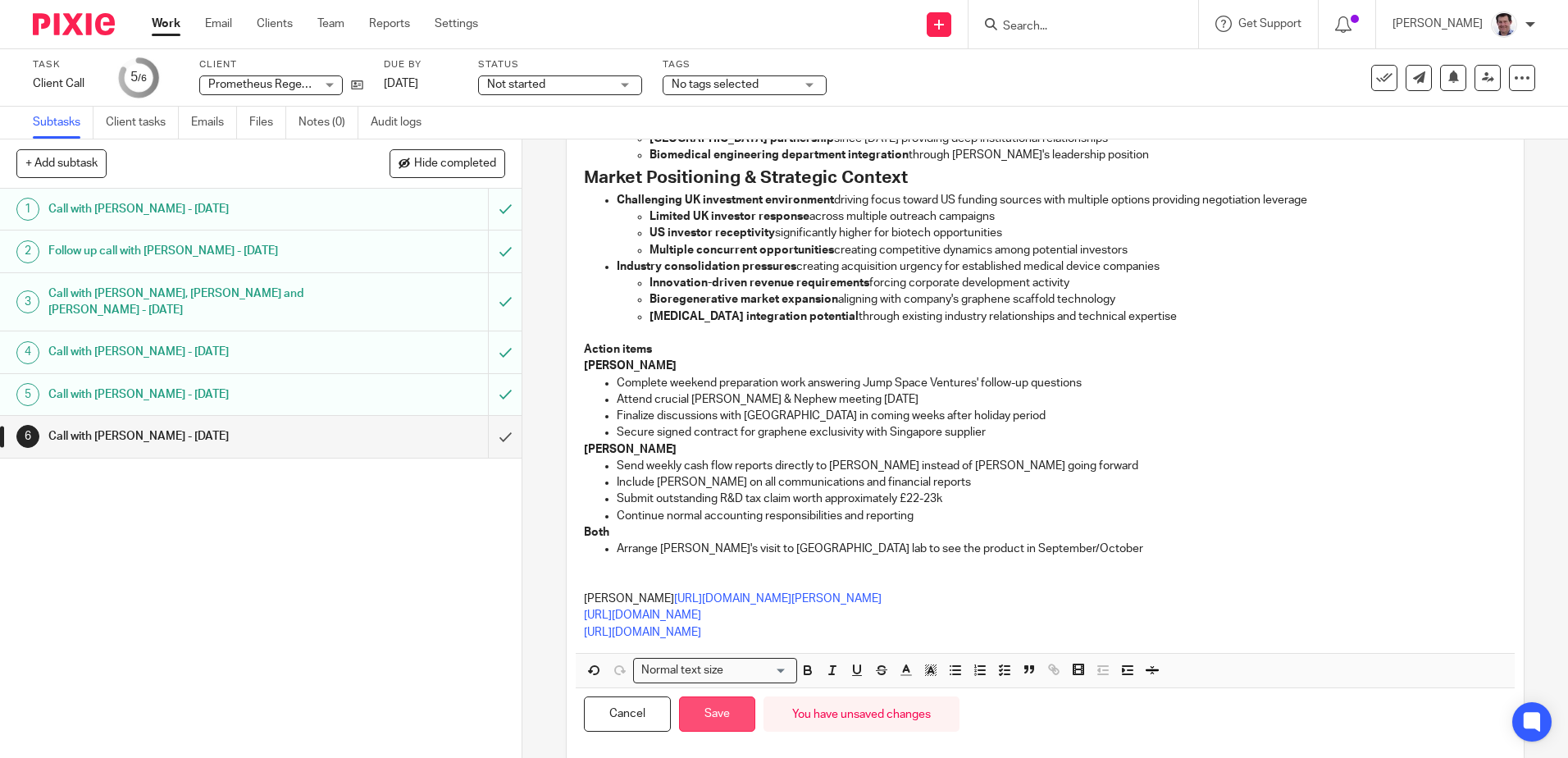
click at [718, 696] on button "Save" at bounding box center [717, 714] width 77 height 36
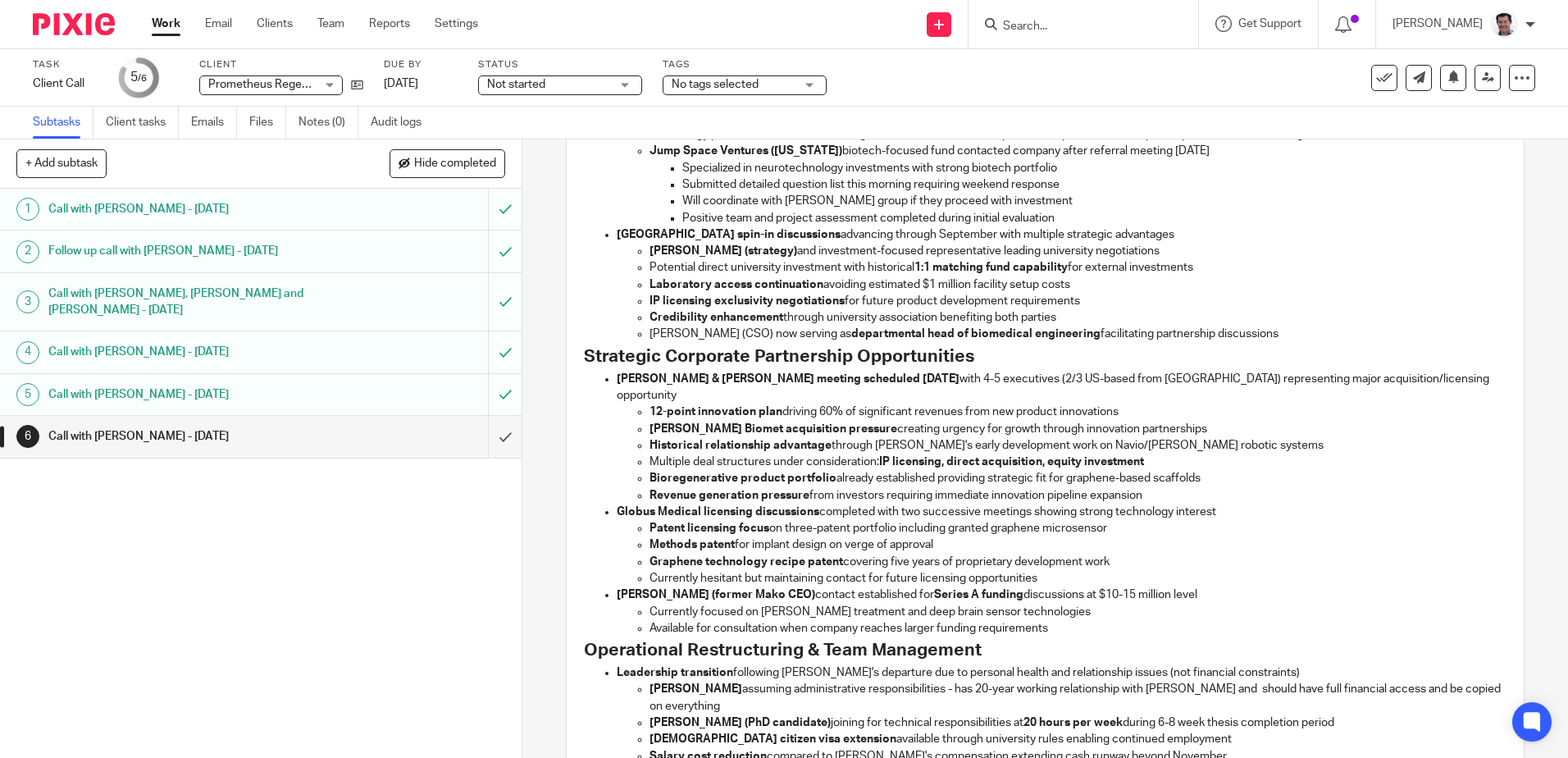
scroll to position [238, 0]
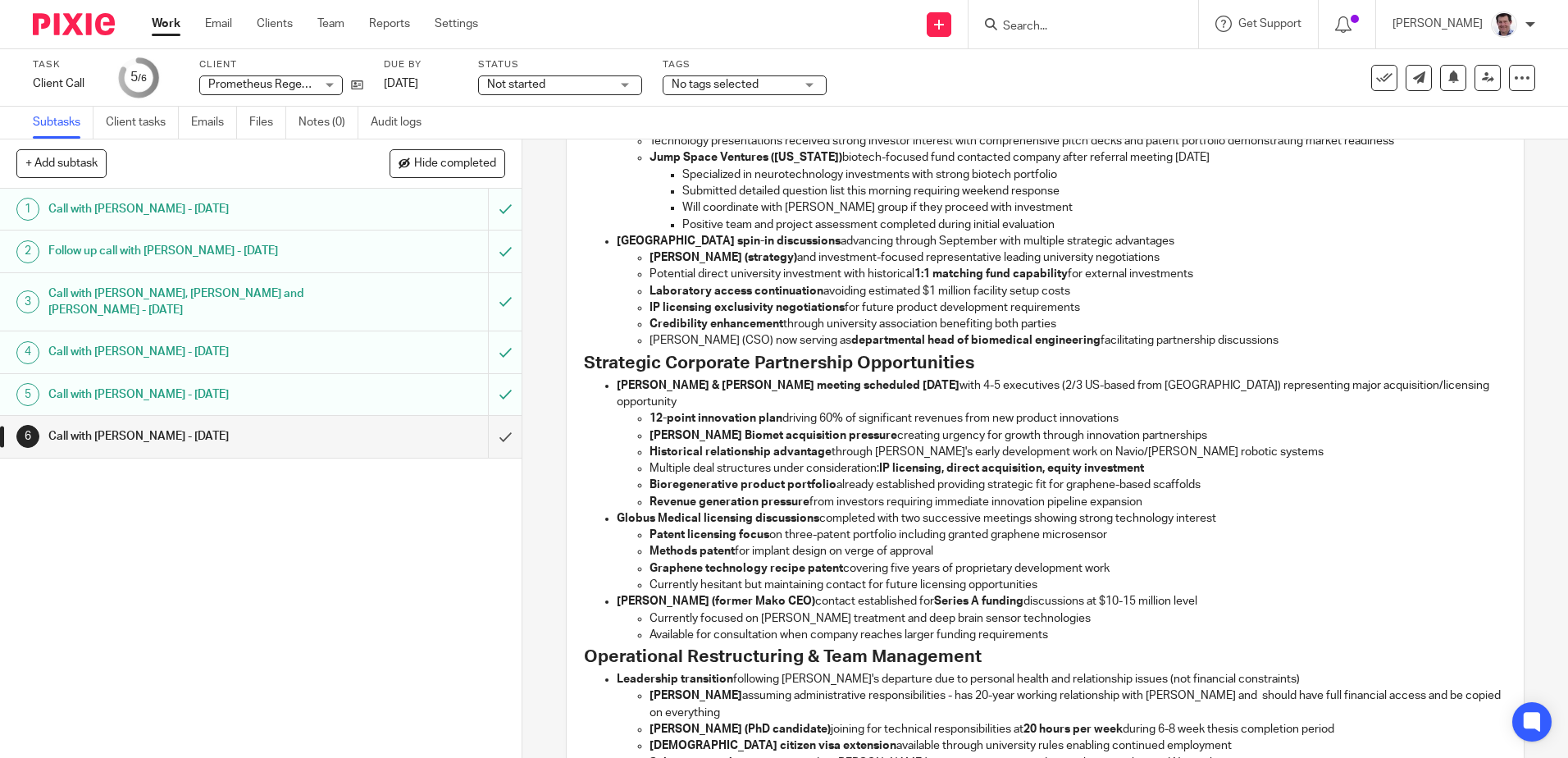
click at [1111, 526] on p "Patent licensing focus on three-patent portfolio including granted graphene mic…" at bounding box center [1077, 534] width 856 height 16
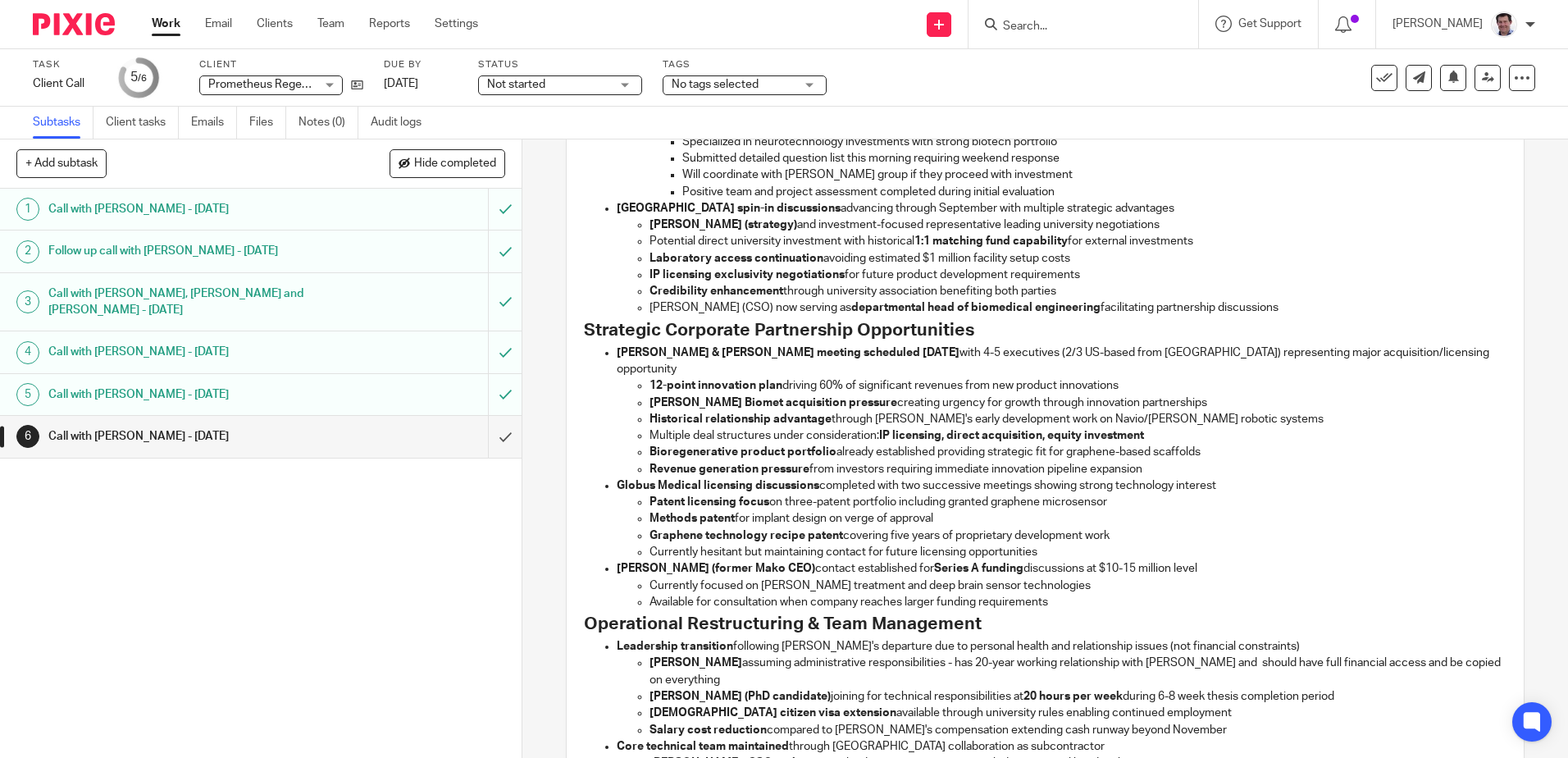
click at [1035, 544] on p "Currently hesitant but maintaining contact for future licensing opportunities" at bounding box center [1077, 552] width 856 height 16
click at [1043, 544] on p "Currently hesitant but maintaining contact for future licensing opportunities" at bounding box center [1077, 552] width 856 height 16
click at [1035, 544] on p "Currently hesitant but maintaining contact for future licensing opportunities" at bounding box center [1077, 552] width 856 height 16
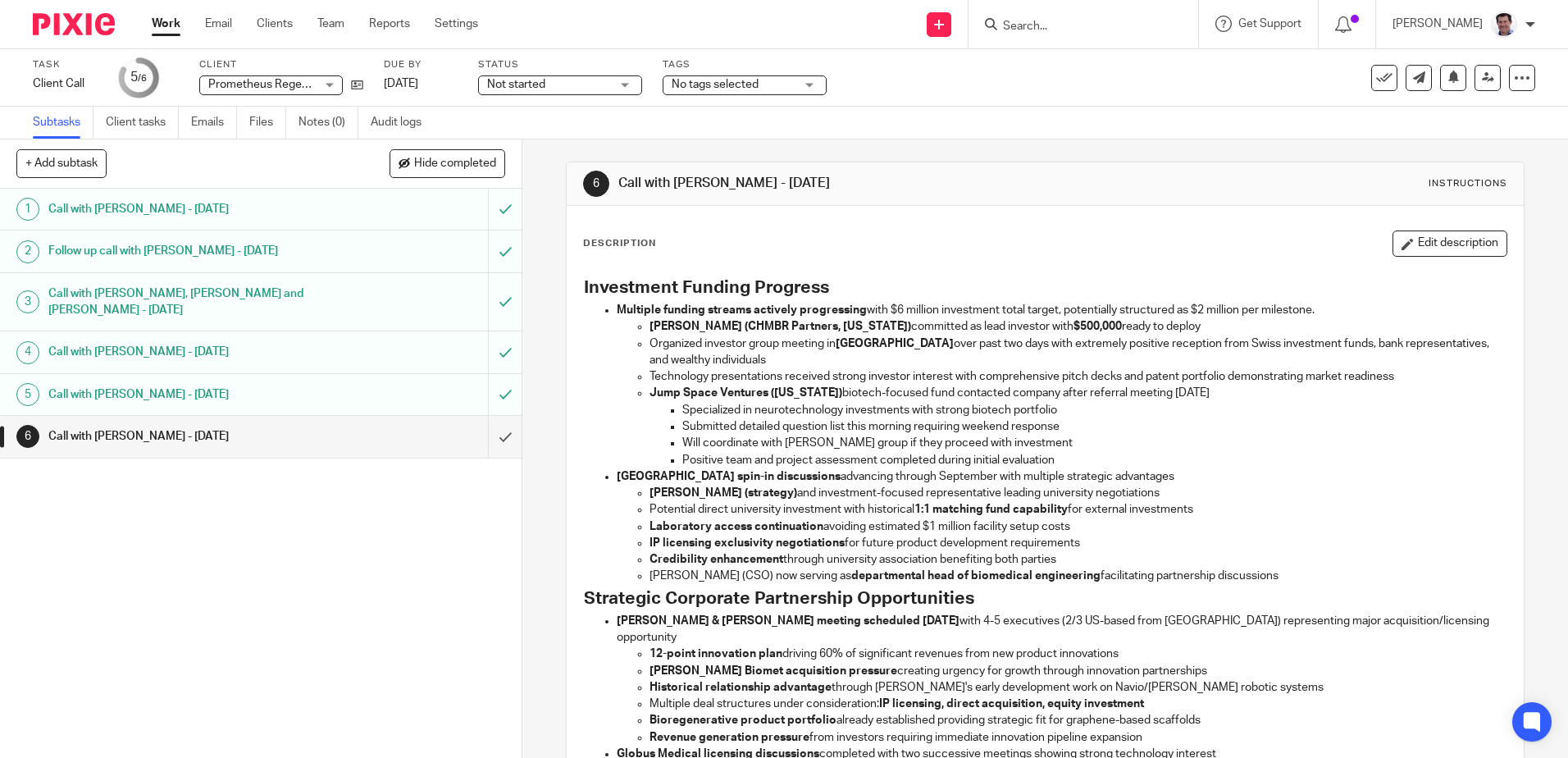
scroll to position [0, 0]
click at [1419, 240] on button "Edit description" at bounding box center [1449, 245] width 115 height 26
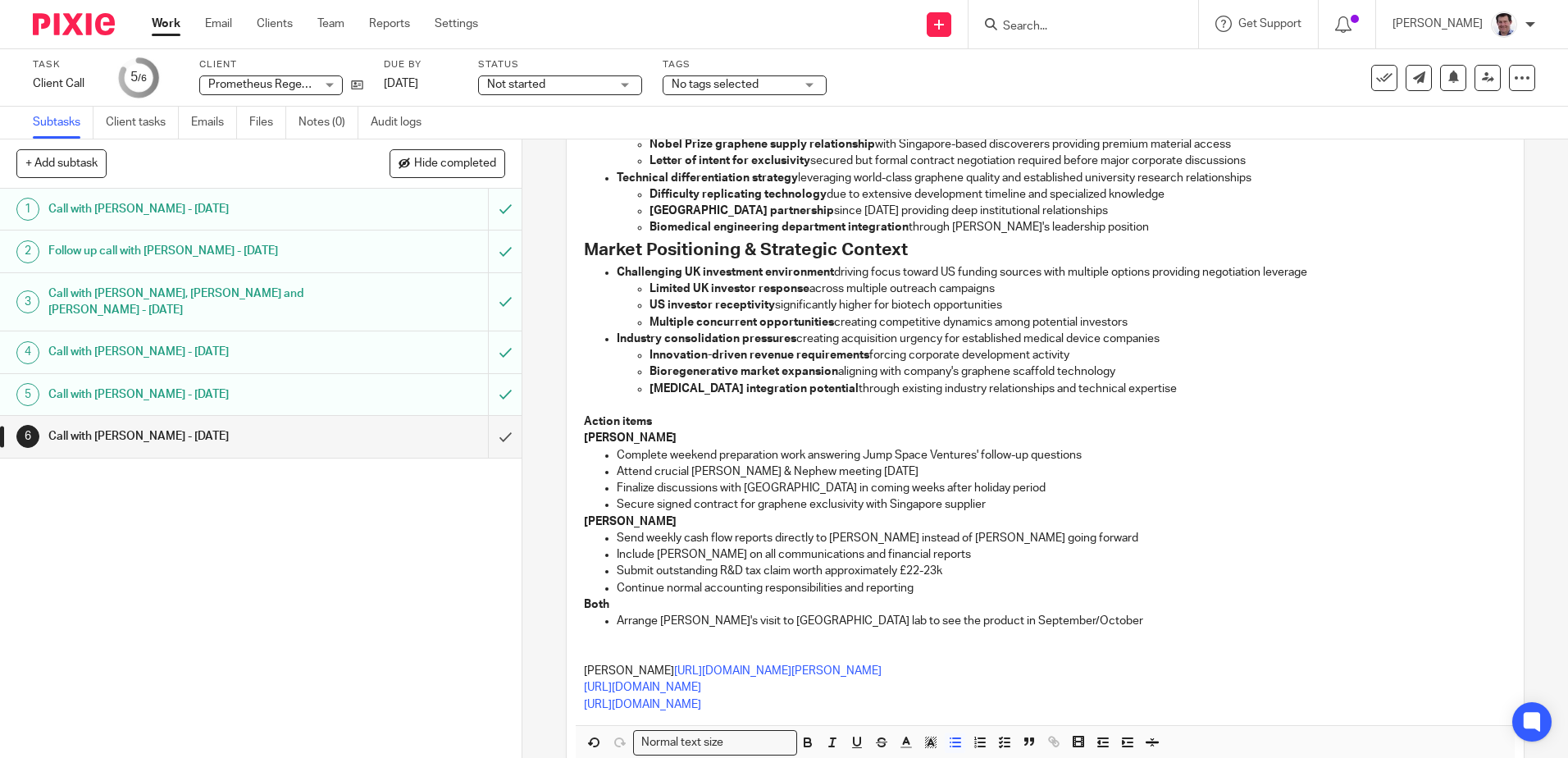
scroll to position [1207, 0]
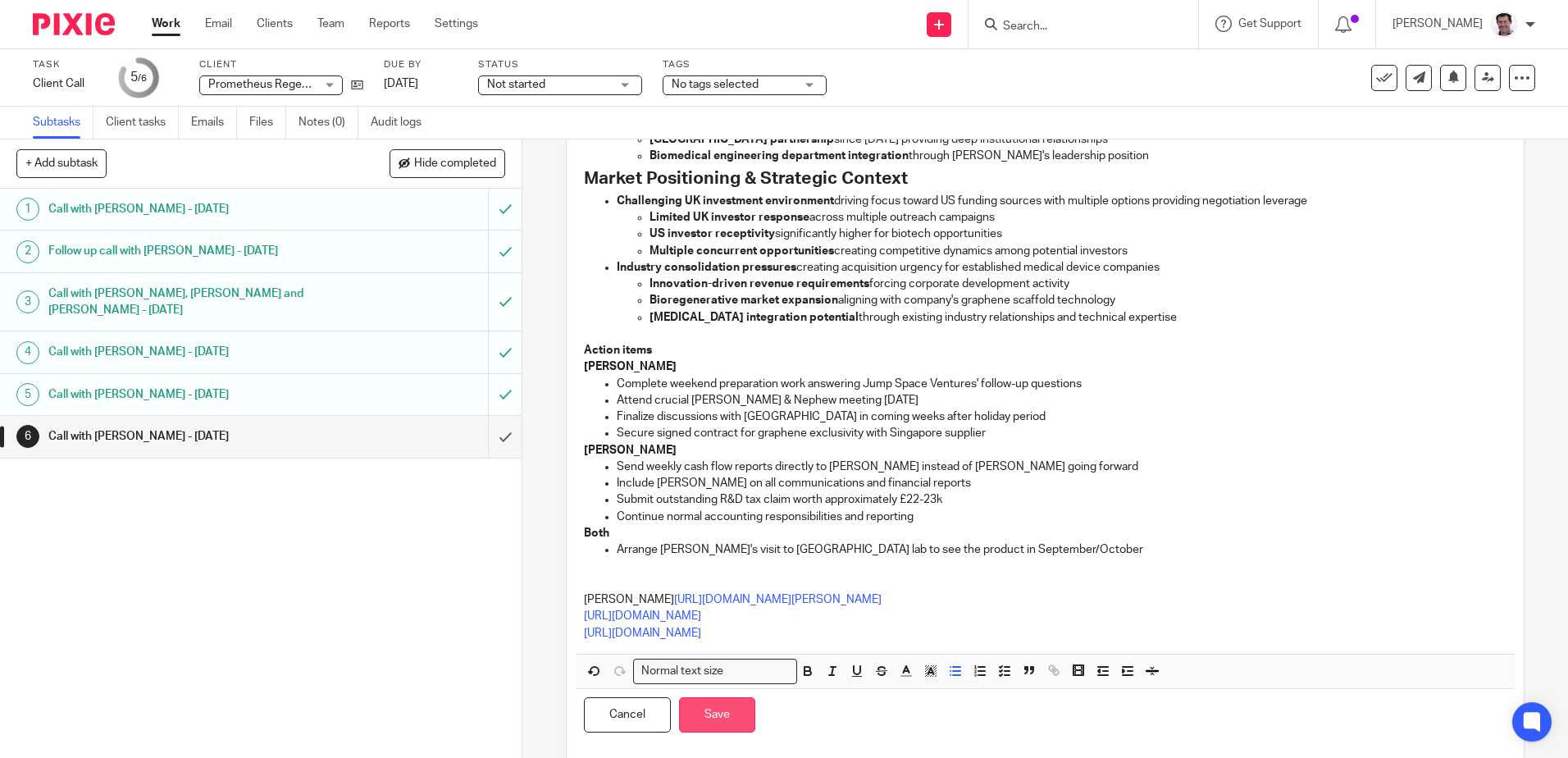
click at [726, 696] on button "Save" at bounding box center [717, 714] width 77 height 36
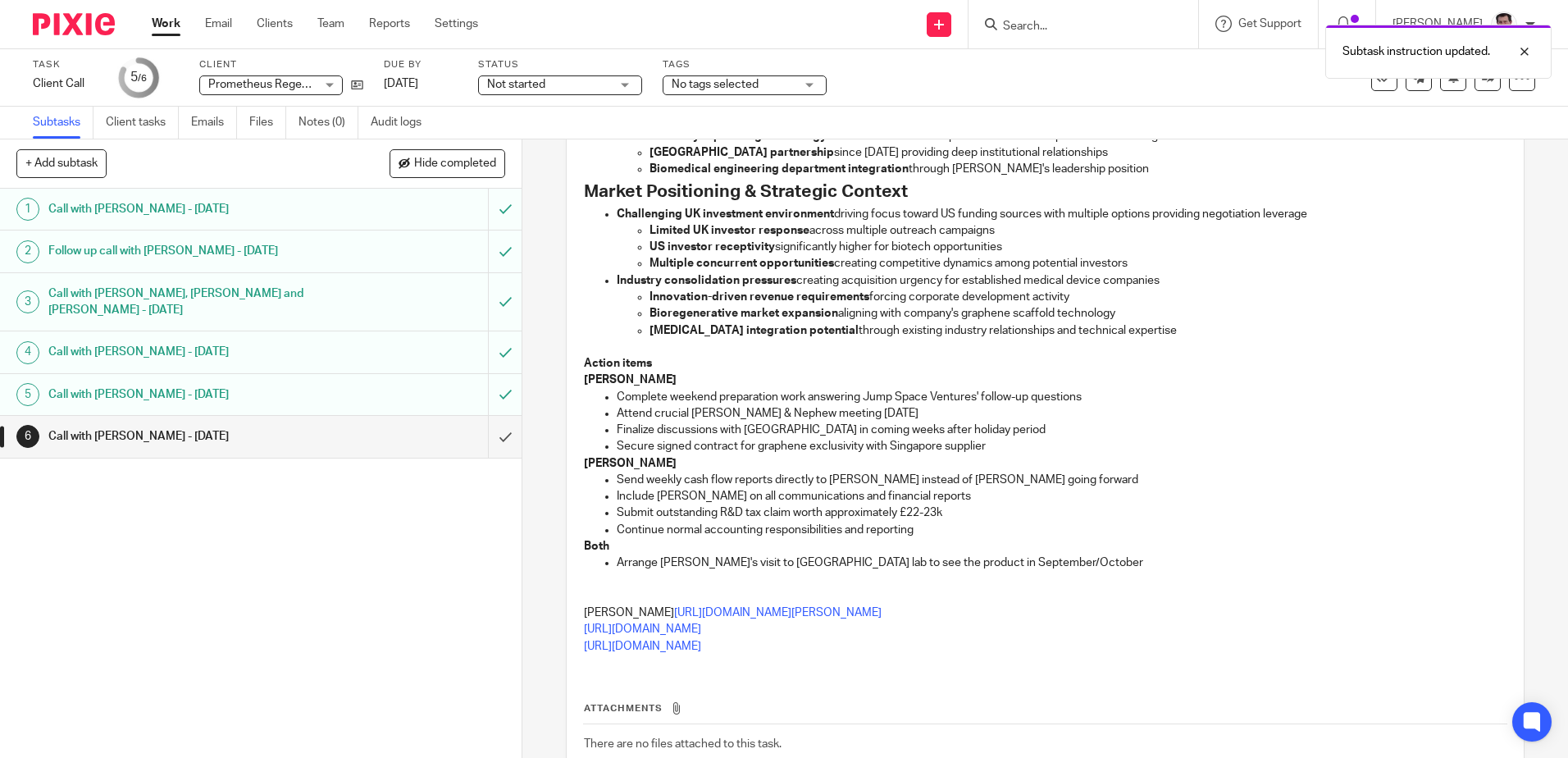
scroll to position [1221, 0]
